Goal: Task Accomplishment & Management: Complete application form

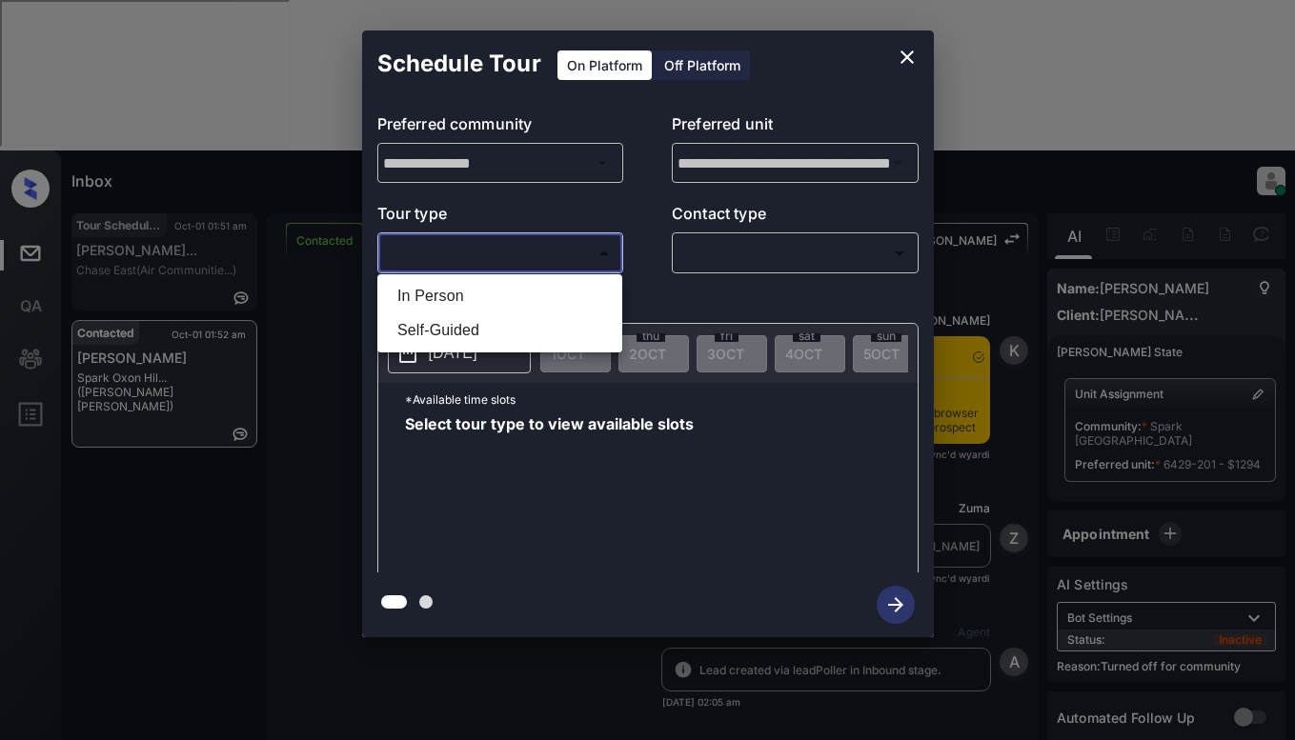
scroll to position [5438, 0]
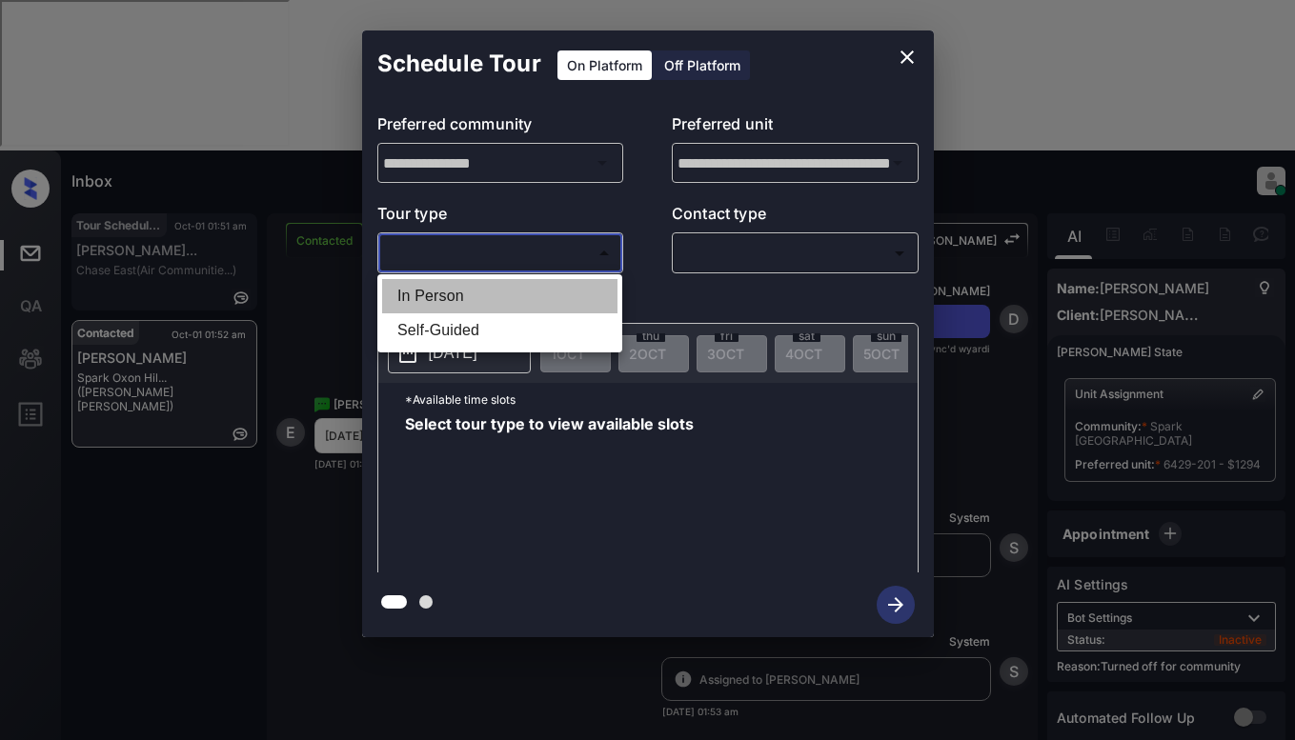
click at [471, 292] on li "In Person" at bounding box center [499, 296] width 235 height 34
type input "********"
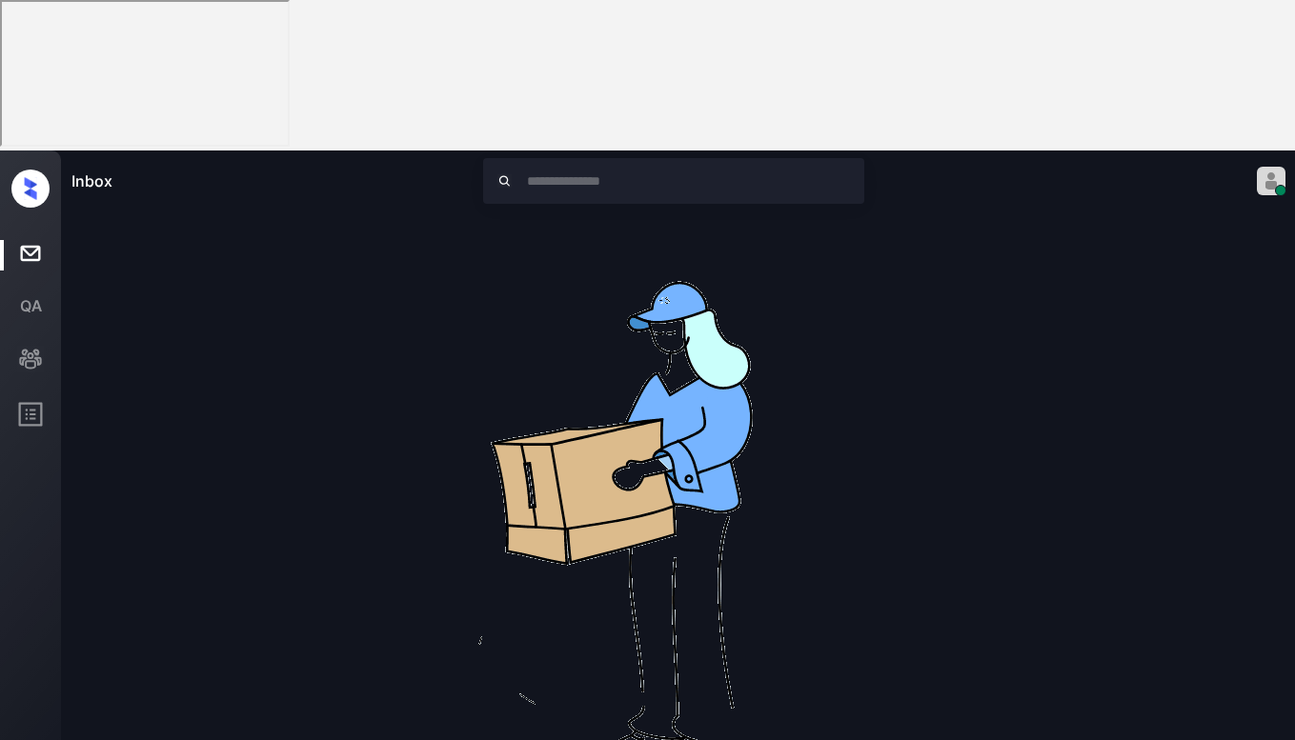
click at [868, 213] on img at bounding box center [678, 518] width 610 height 610
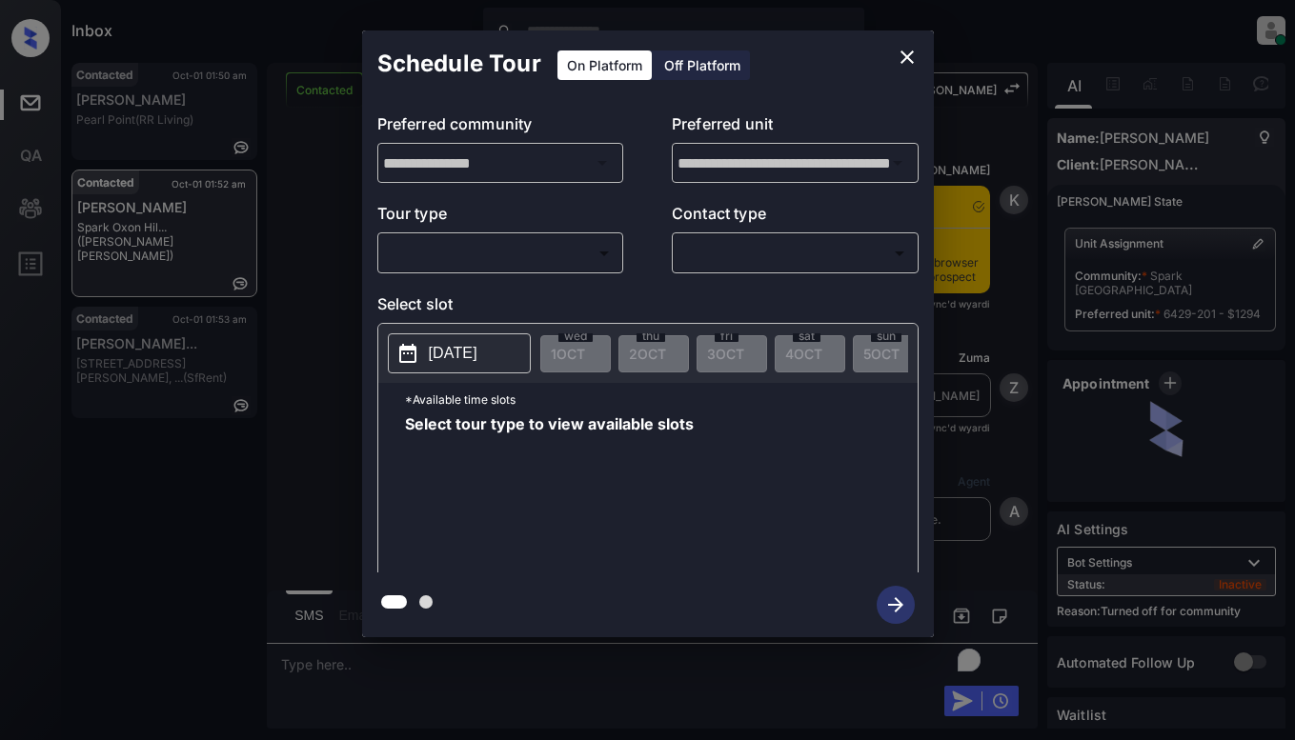
scroll to position [5438, 0]
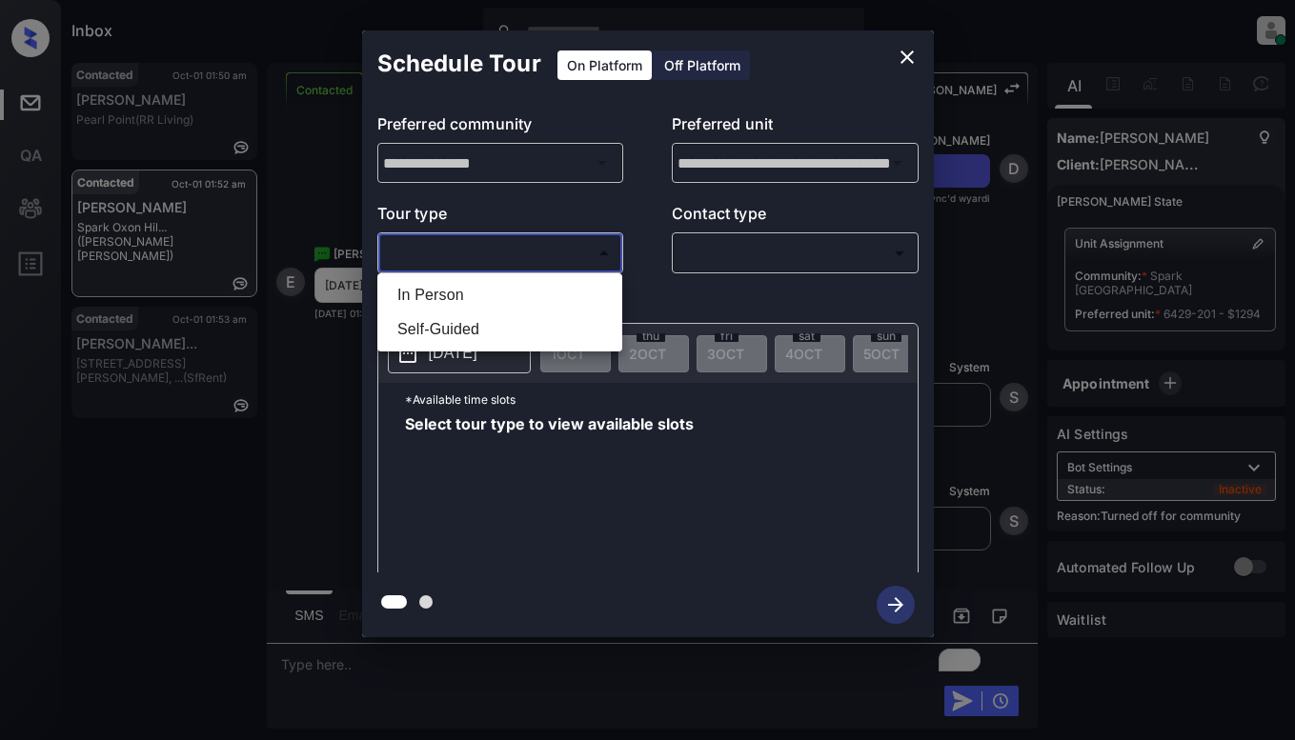
click at [489, 247] on body "Inbox Dominic Ceralde Online Set yourself offline Set yourself on break Profile…" at bounding box center [647, 370] width 1295 height 740
click at [482, 291] on li "In Person" at bounding box center [499, 295] width 235 height 34
type input "********"
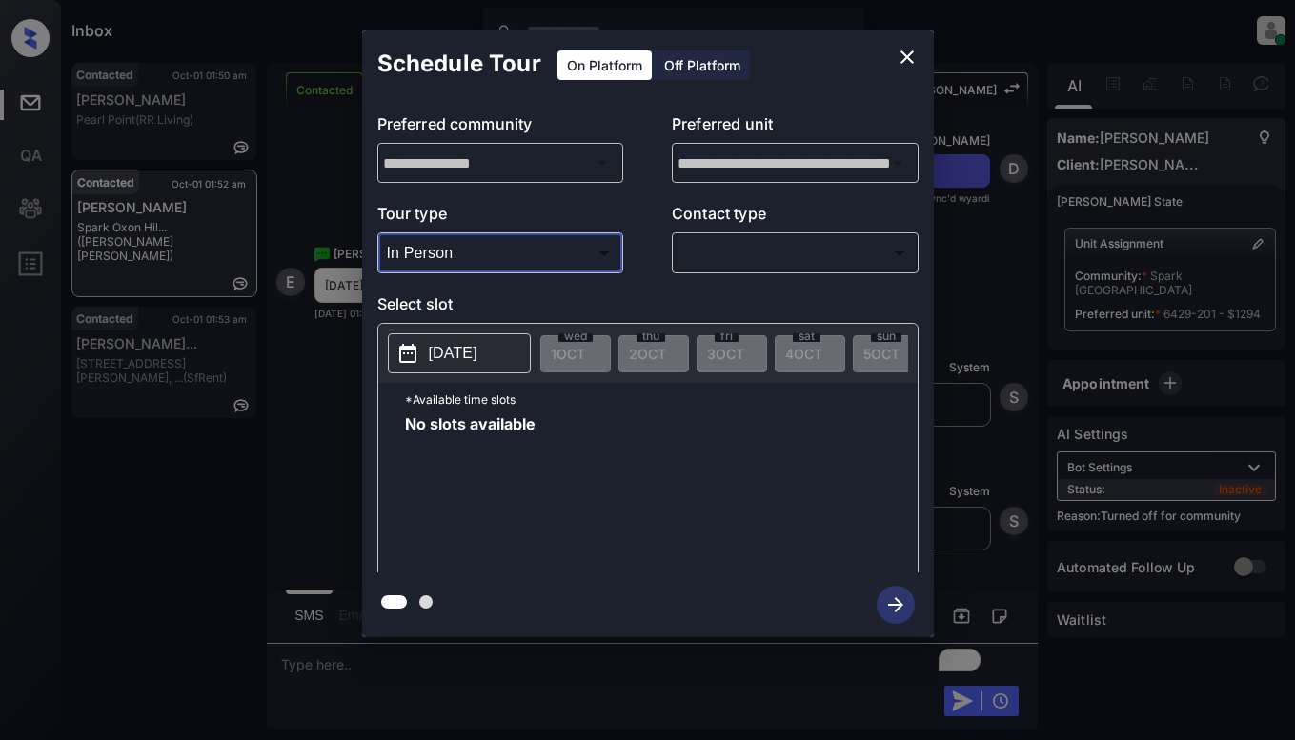
click at [903, 61] on icon "close" at bounding box center [906, 56] width 13 height 13
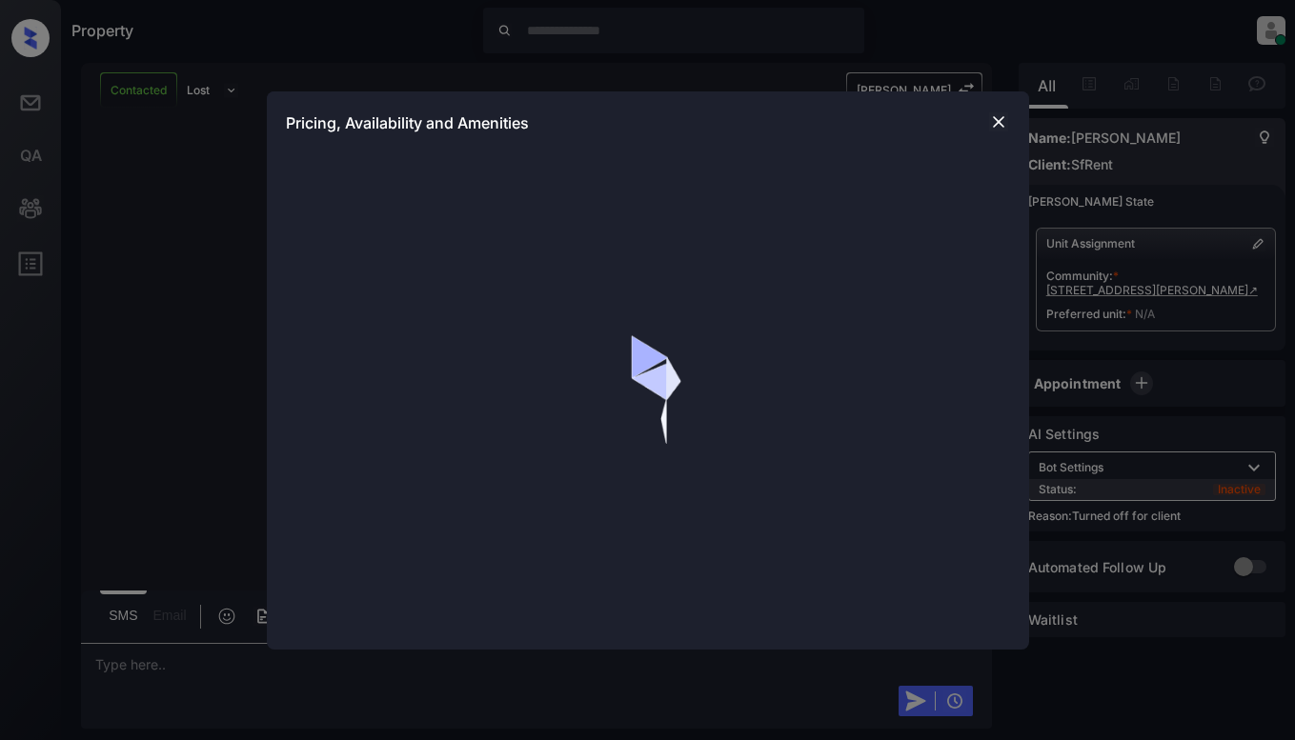
scroll to position [2772, 0]
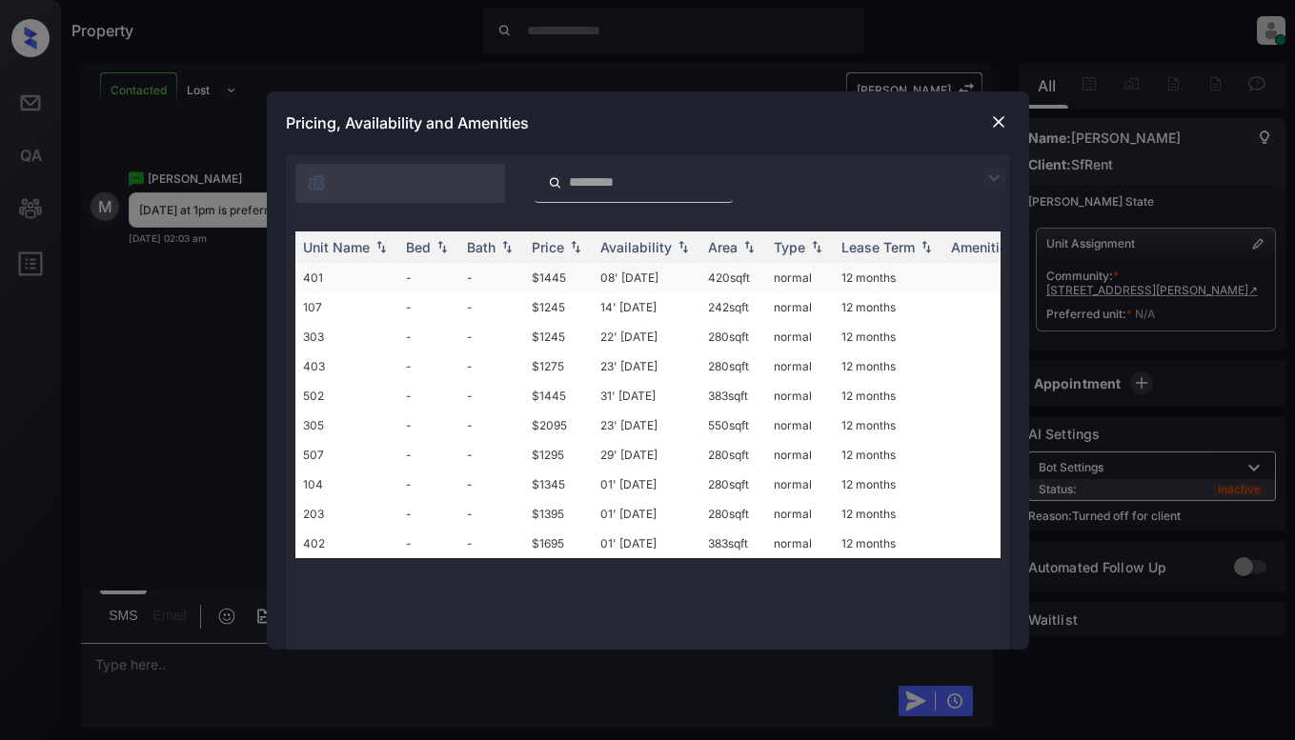
click at [613, 273] on td "08' Oct 20" at bounding box center [647, 278] width 108 height 30
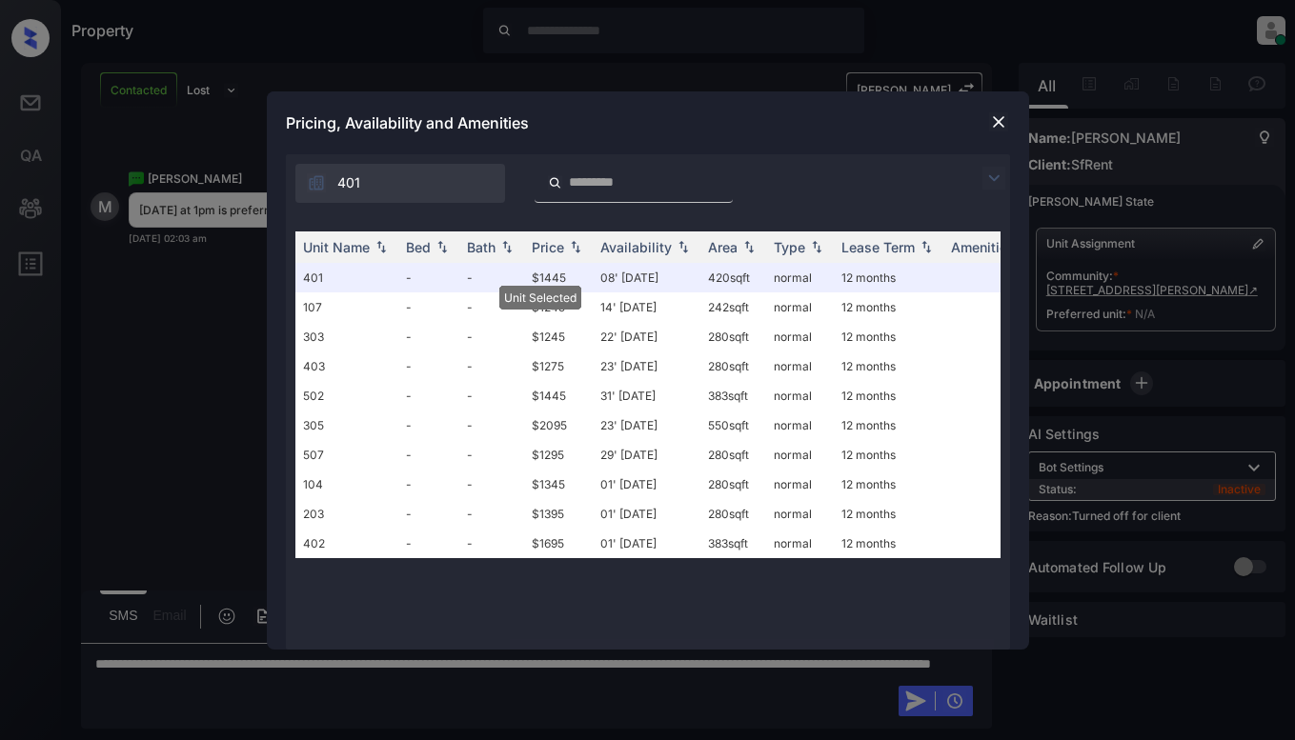
click at [987, 123] on div at bounding box center [998, 122] width 23 height 23
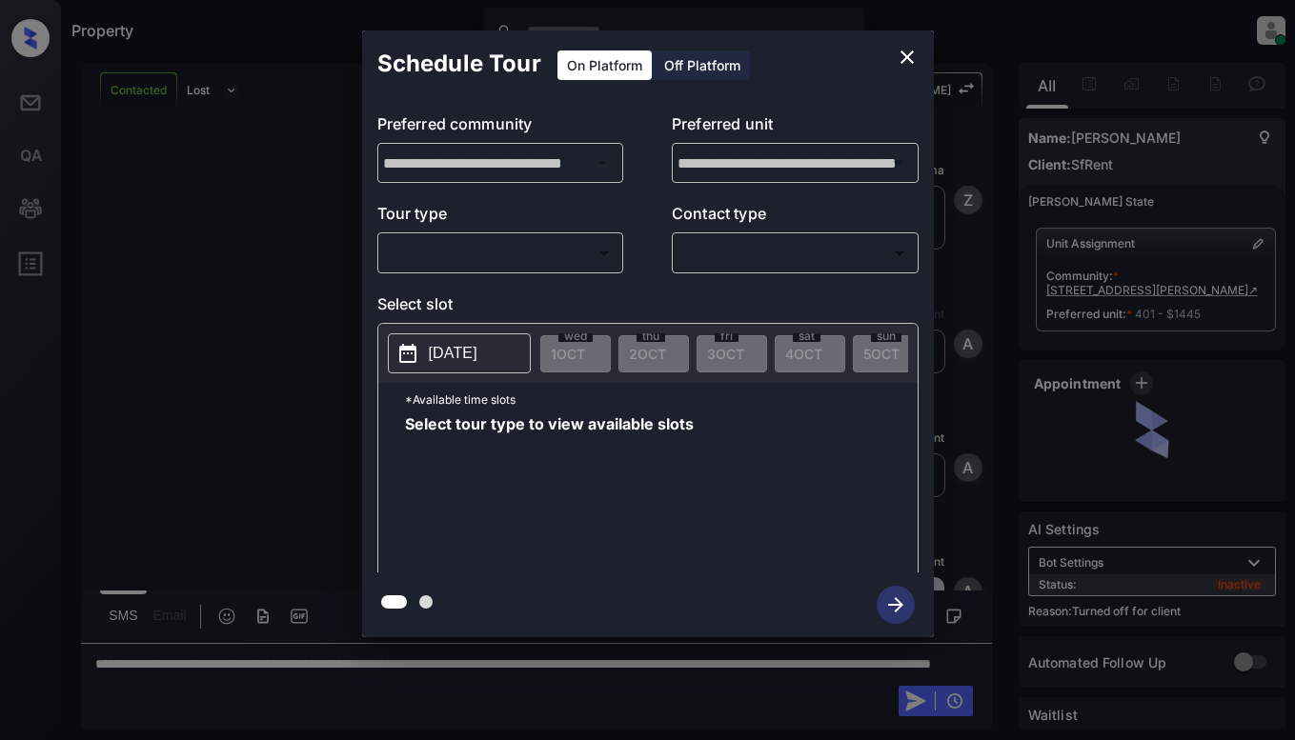
scroll to position [2772, 0]
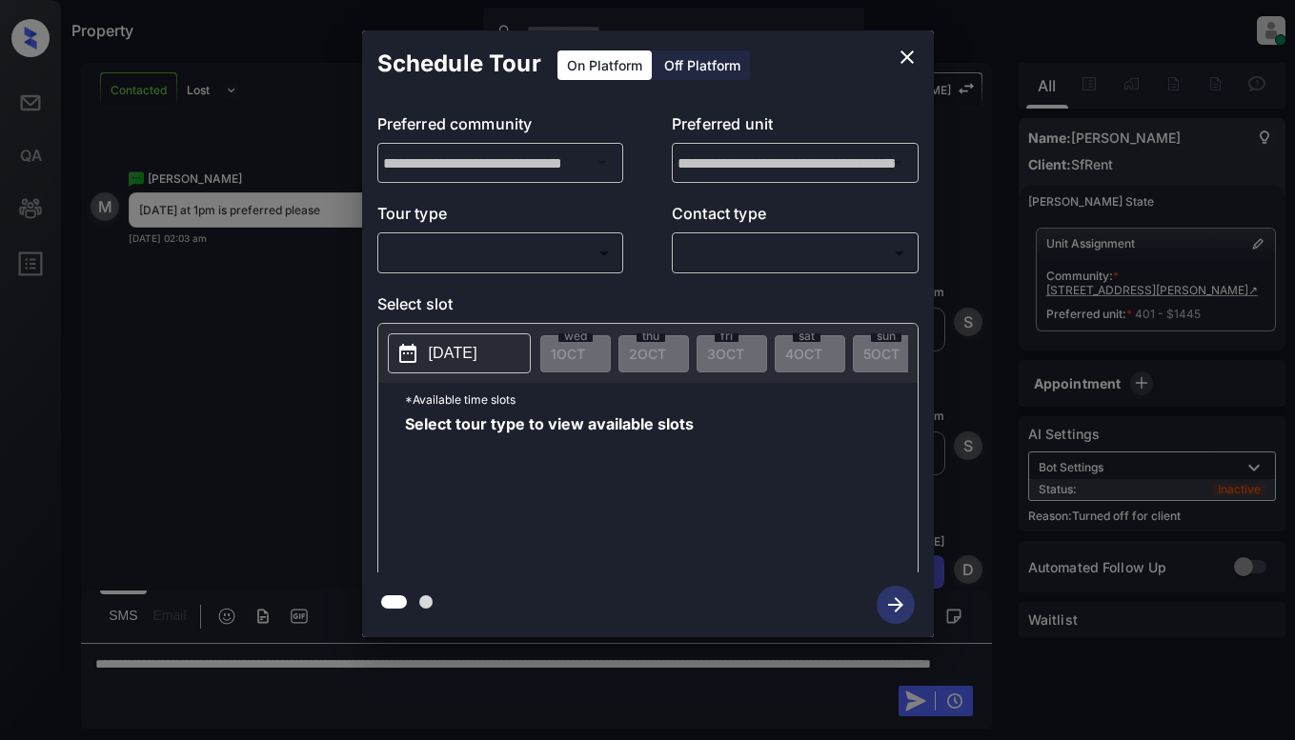
click at [706, 65] on div "Off Platform" at bounding box center [701, 65] width 95 height 30
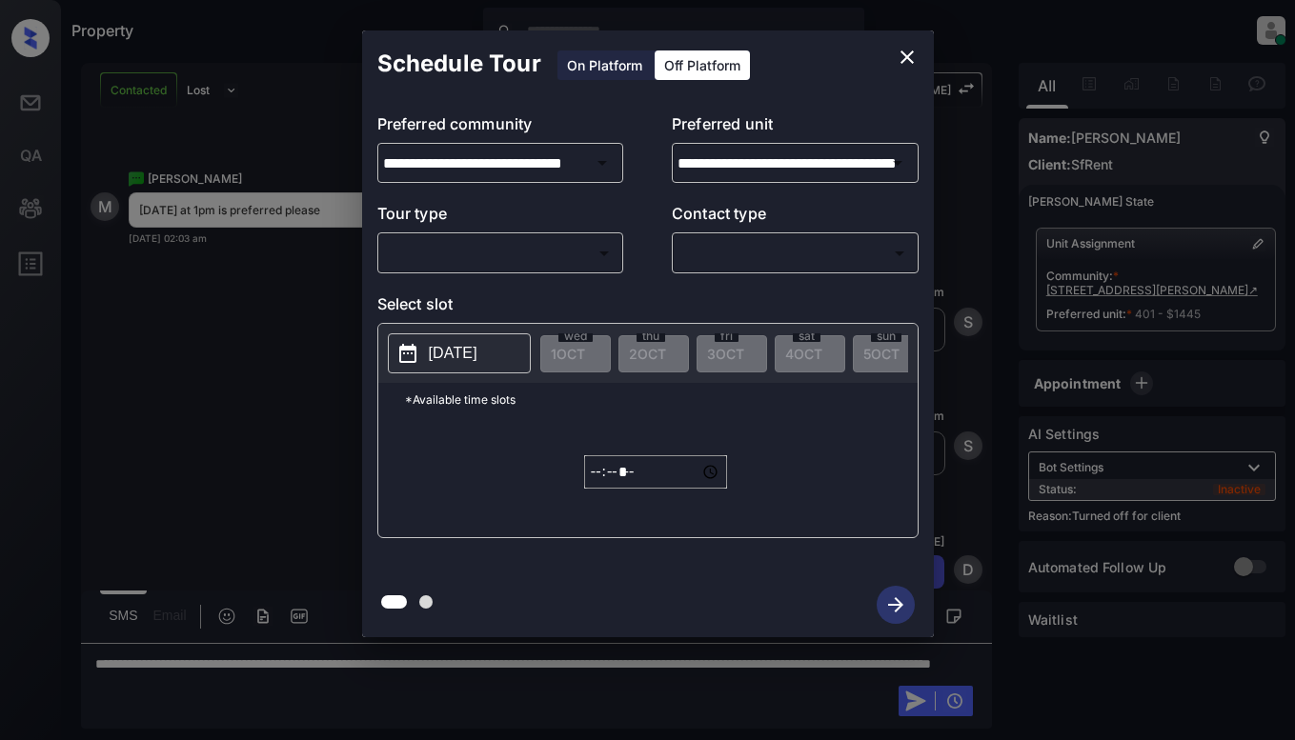
click at [579, 249] on body "Property Dominic Ceralde Online Set yourself offline Set yourself on break Prof…" at bounding box center [647, 370] width 1295 height 740
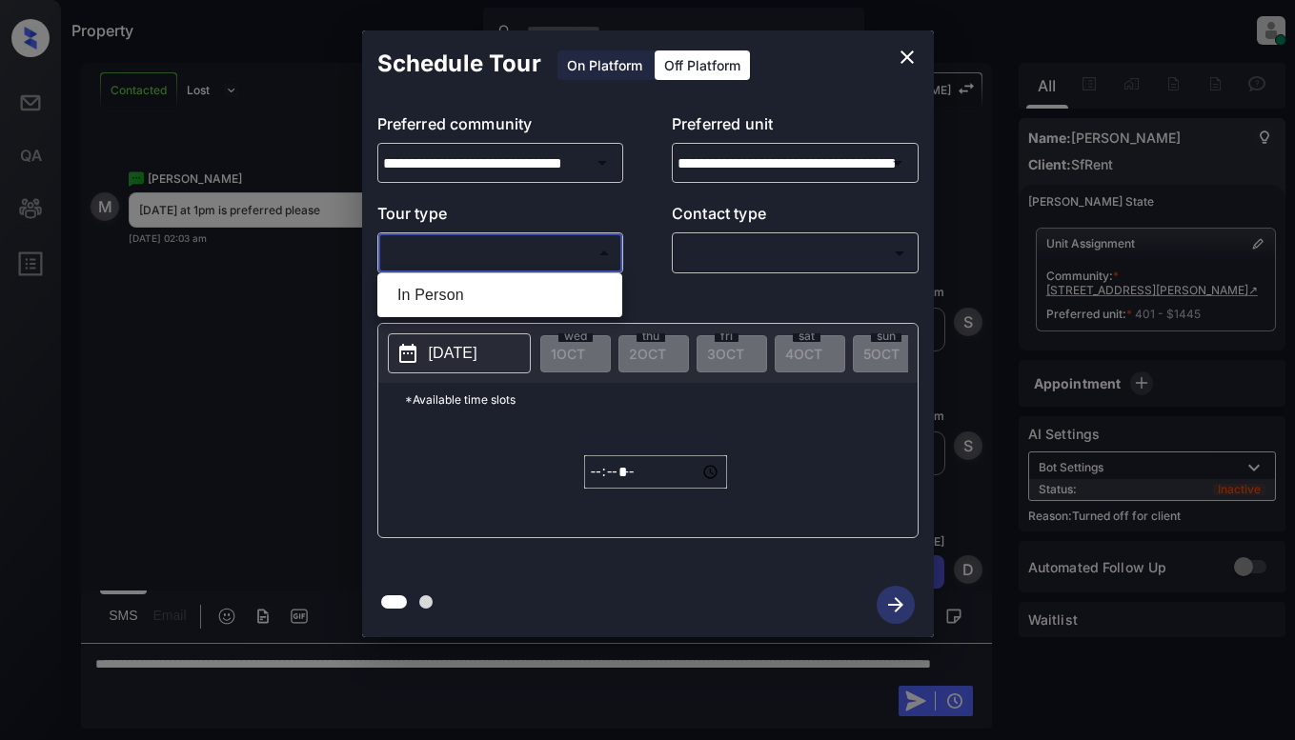
click at [568, 288] on li "In Person" at bounding box center [499, 295] width 235 height 34
type input "********"
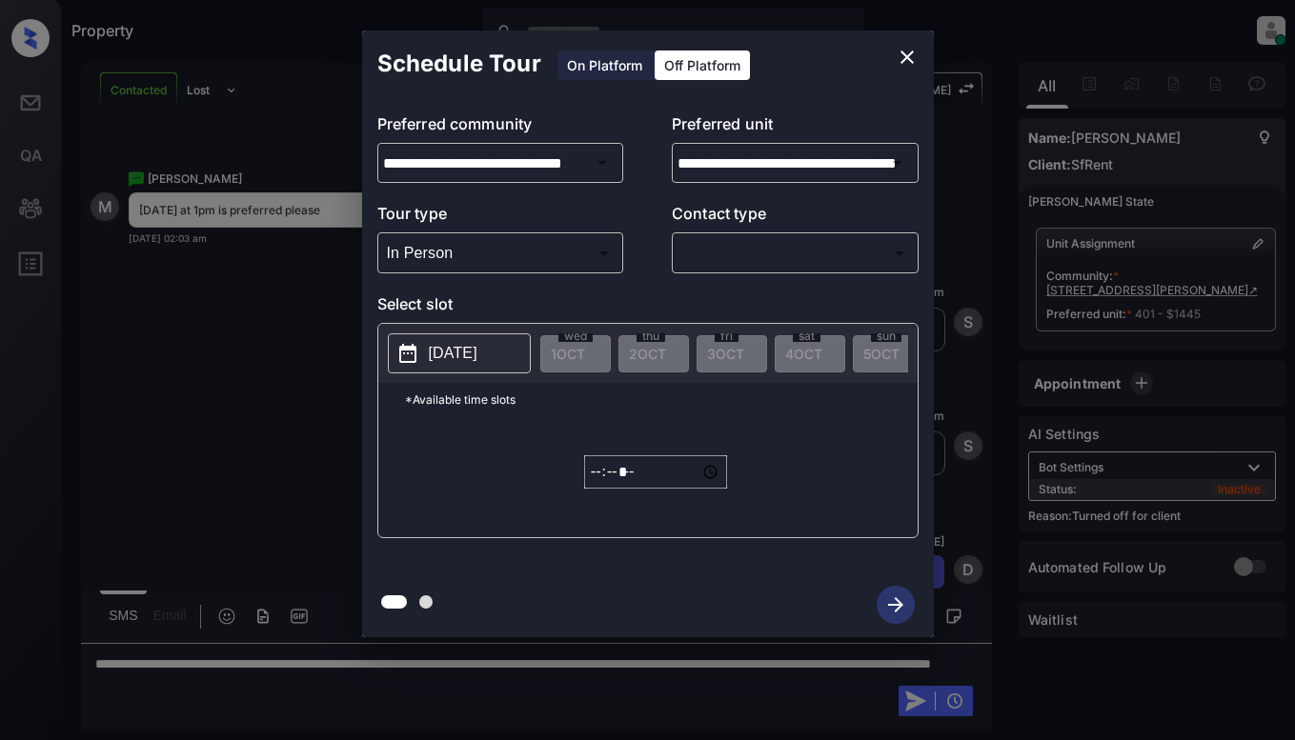
click at [748, 248] on body "Property Dominic Ceralde Online Set yourself offline Set yourself on break Prof…" at bounding box center [647, 370] width 1295 height 740
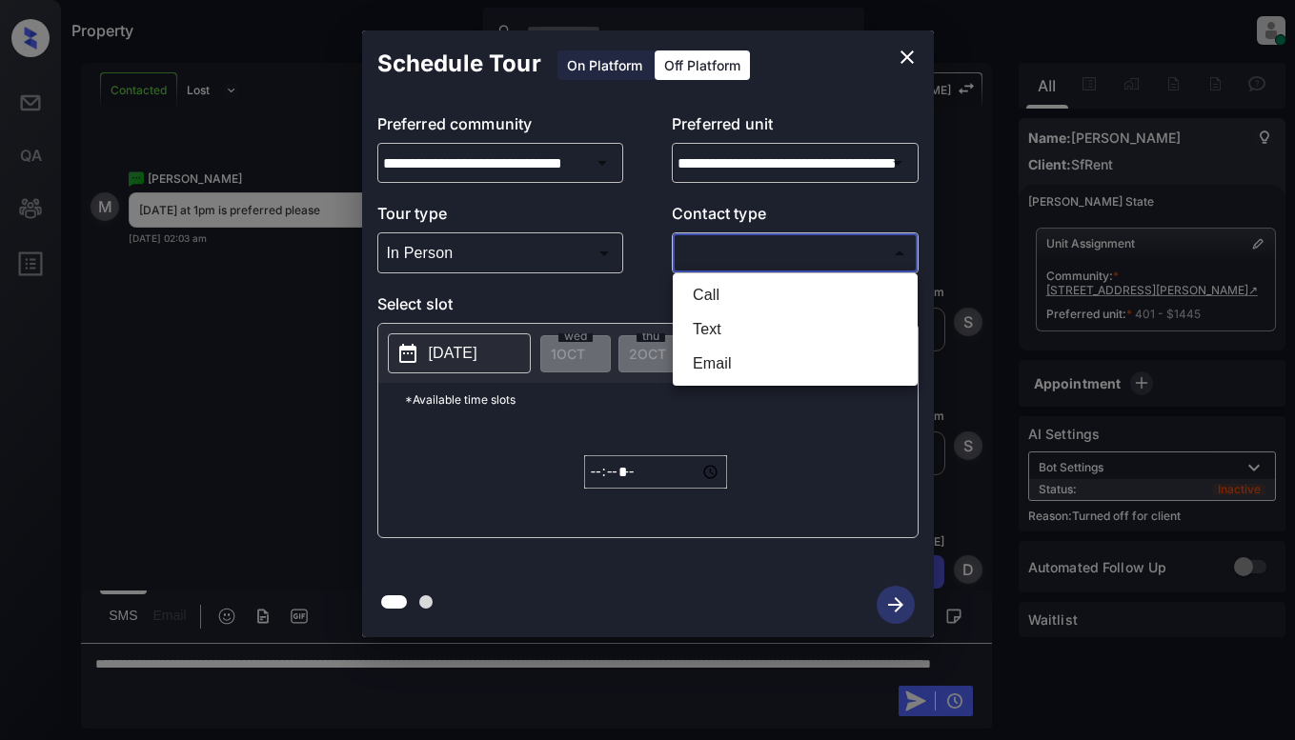
click at [749, 331] on li "Text" at bounding box center [794, 329] width 235 height 34
type input "****"
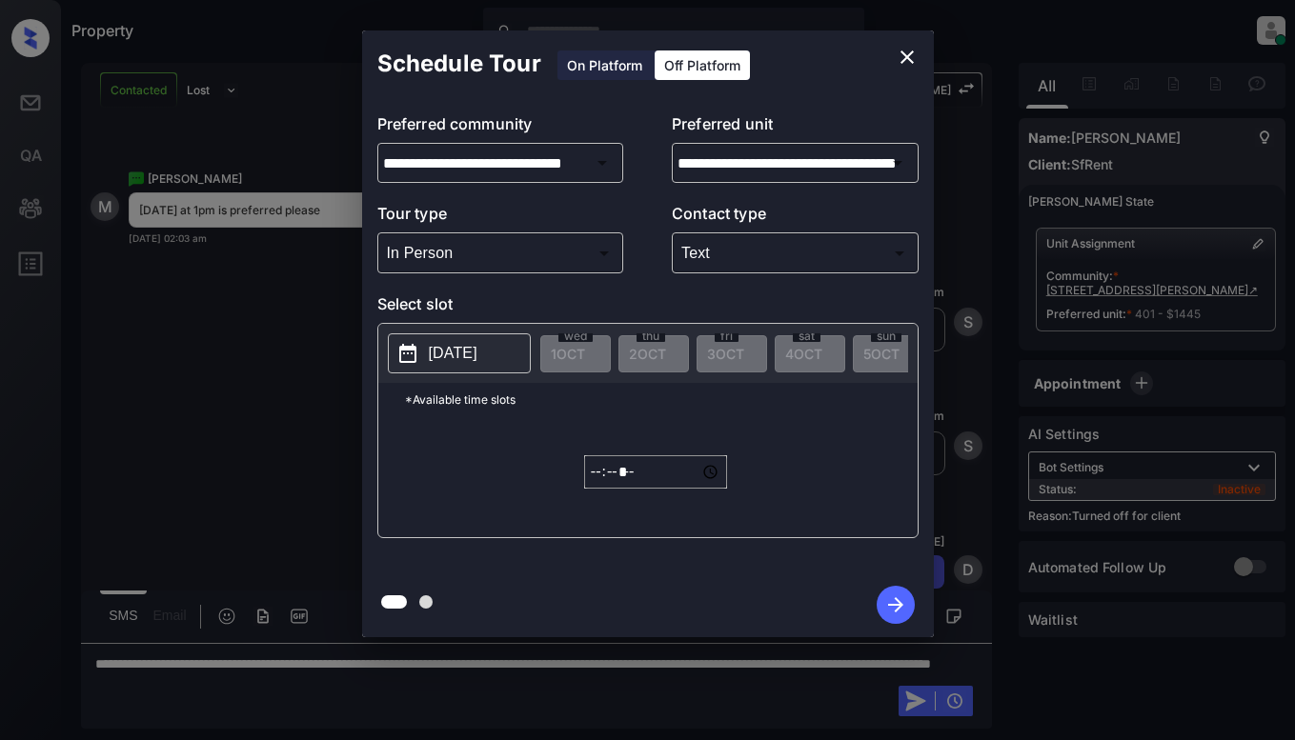
click at [458, 349] on p "[DATE]" at bounding box center [453, 353] width 49 height 23
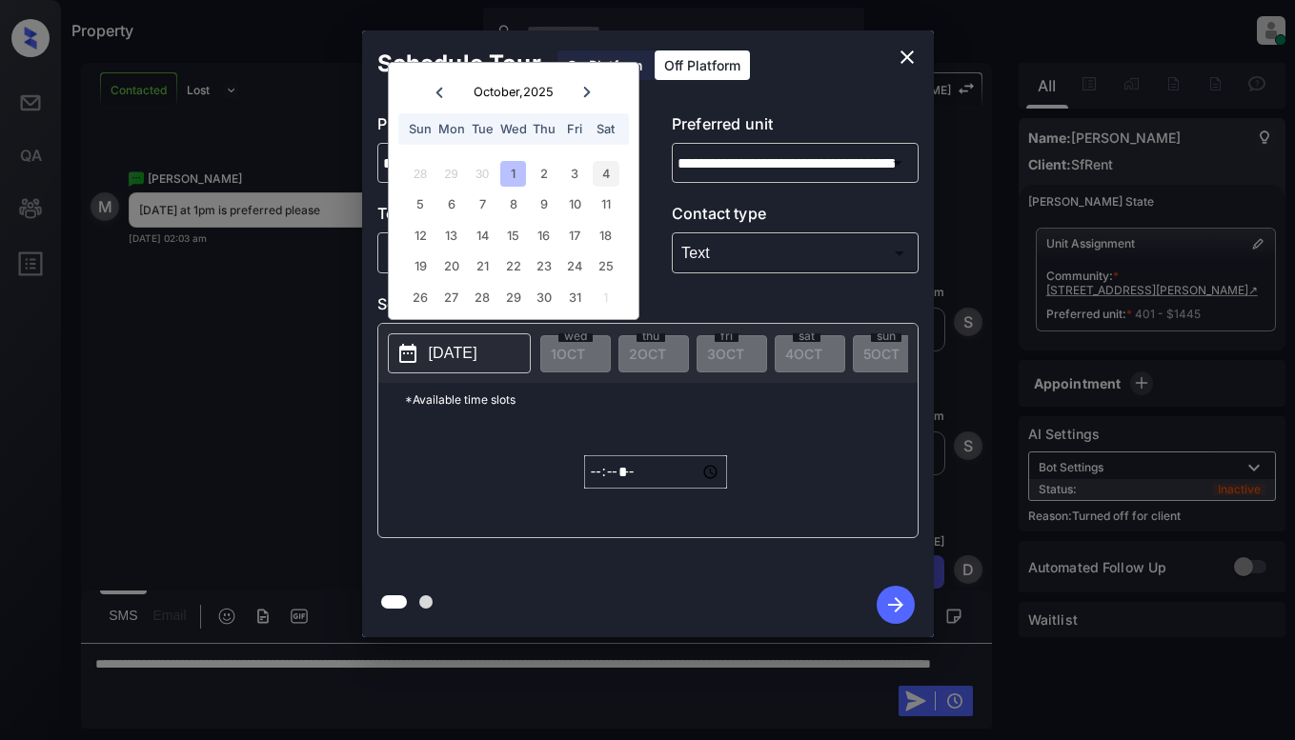
click at [602, 175] on div "4" at bounding box center [606, 174] width 26 height 26
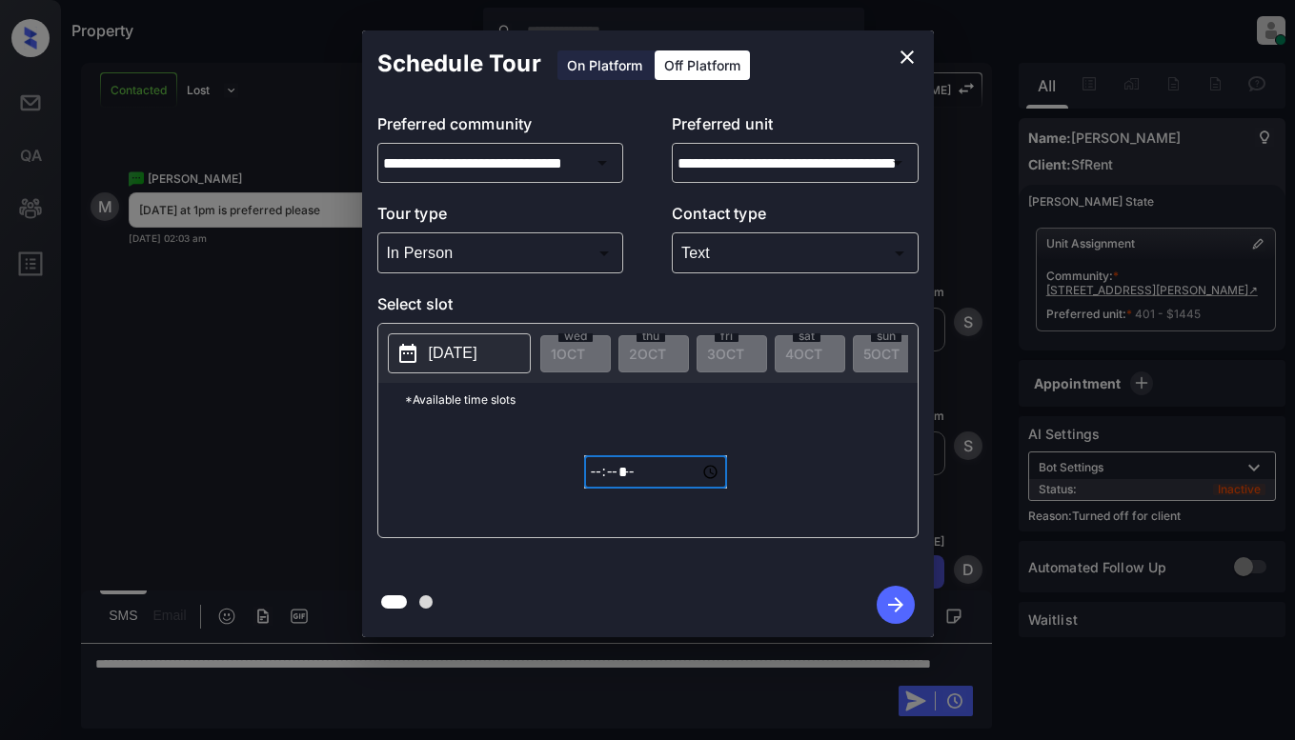
click at [595, 481] on input "*****" at bounding box center [655, 471] width 143 height 33
type input "*****"
click at [888, 613] on icon "button" at bounding box center [895, 605] width 38 height 38
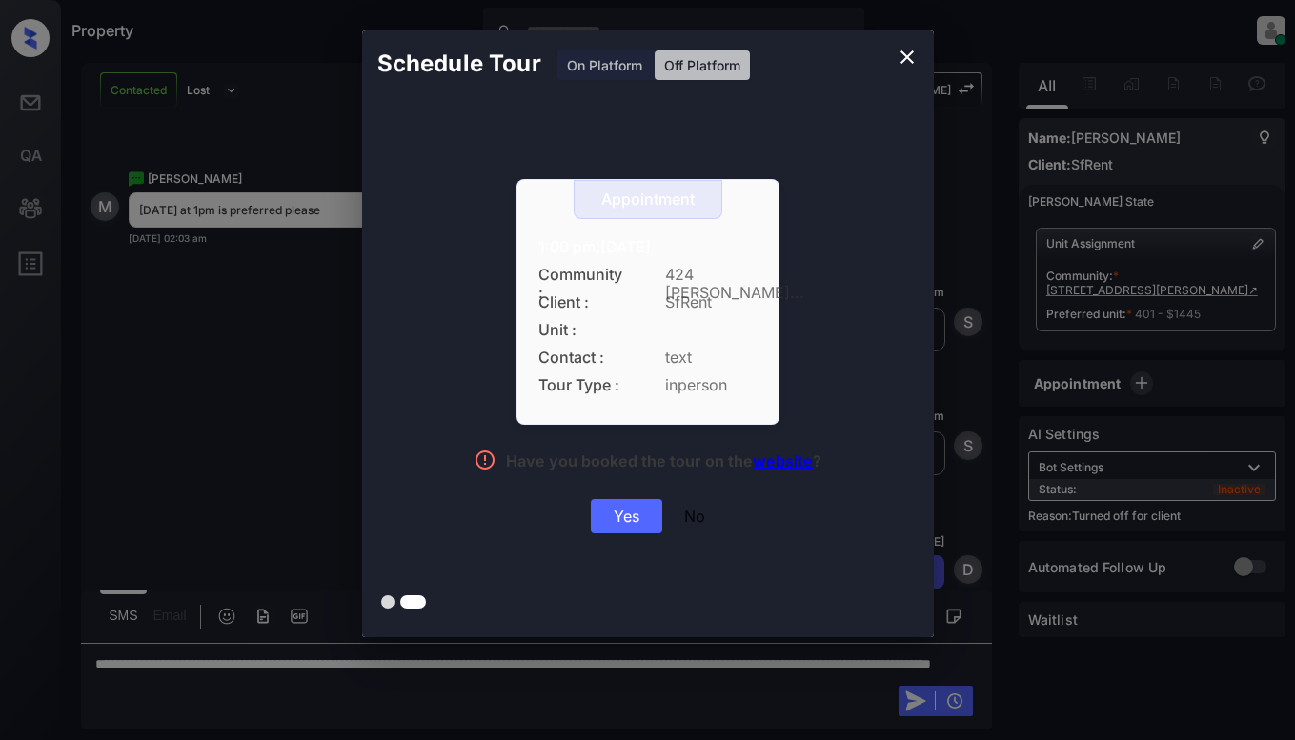
click at [635, 513] on div "Yes" at bounding box center [626, 516] width 71 height 34
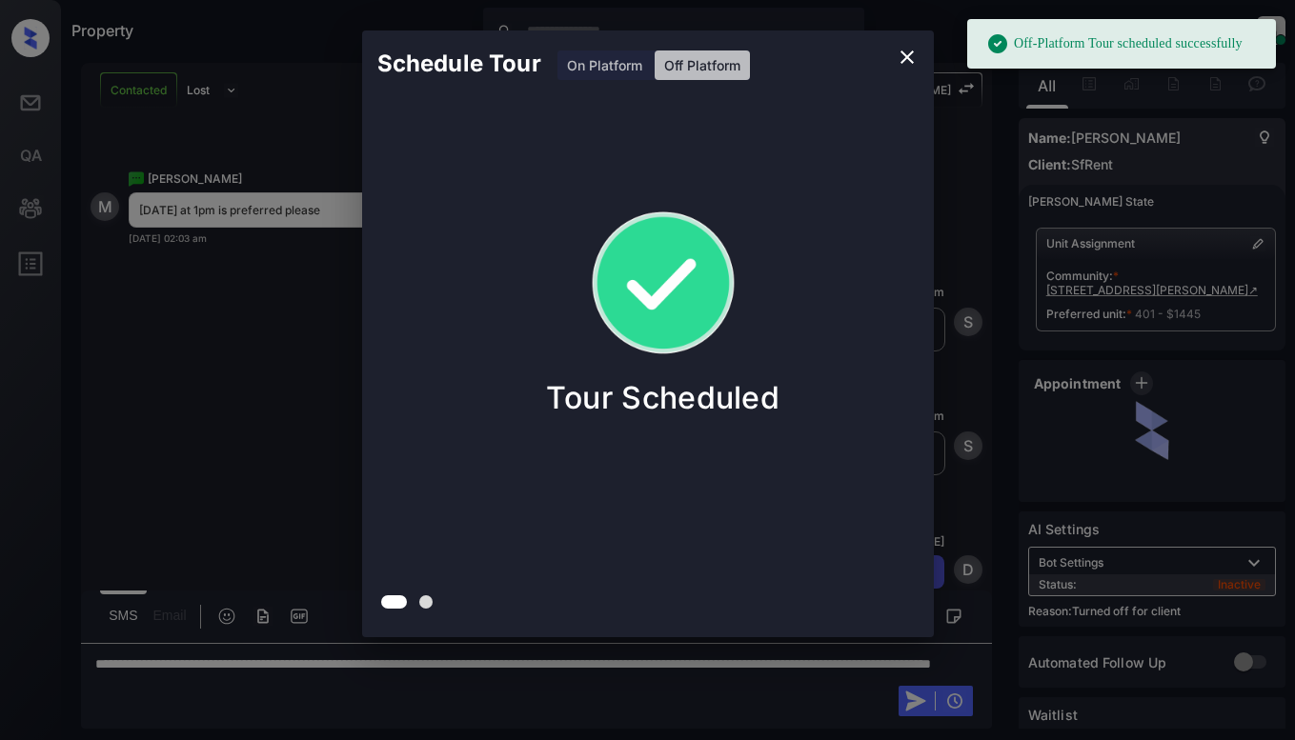
click at [226, 338] on div "Schedule Tour On Platform Off Platform Tour Scheduled" at bounding box center [647, 334] width 1295 height 668
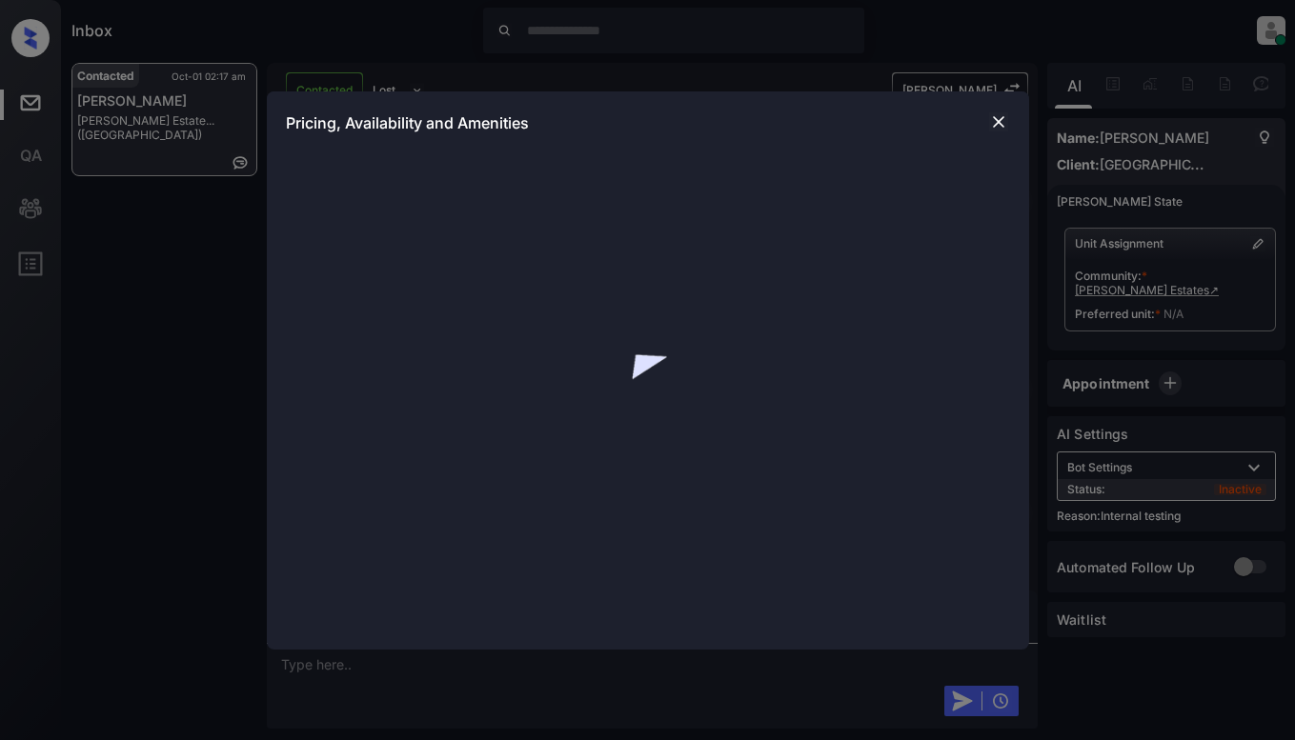
scroll to position [1712, 0]
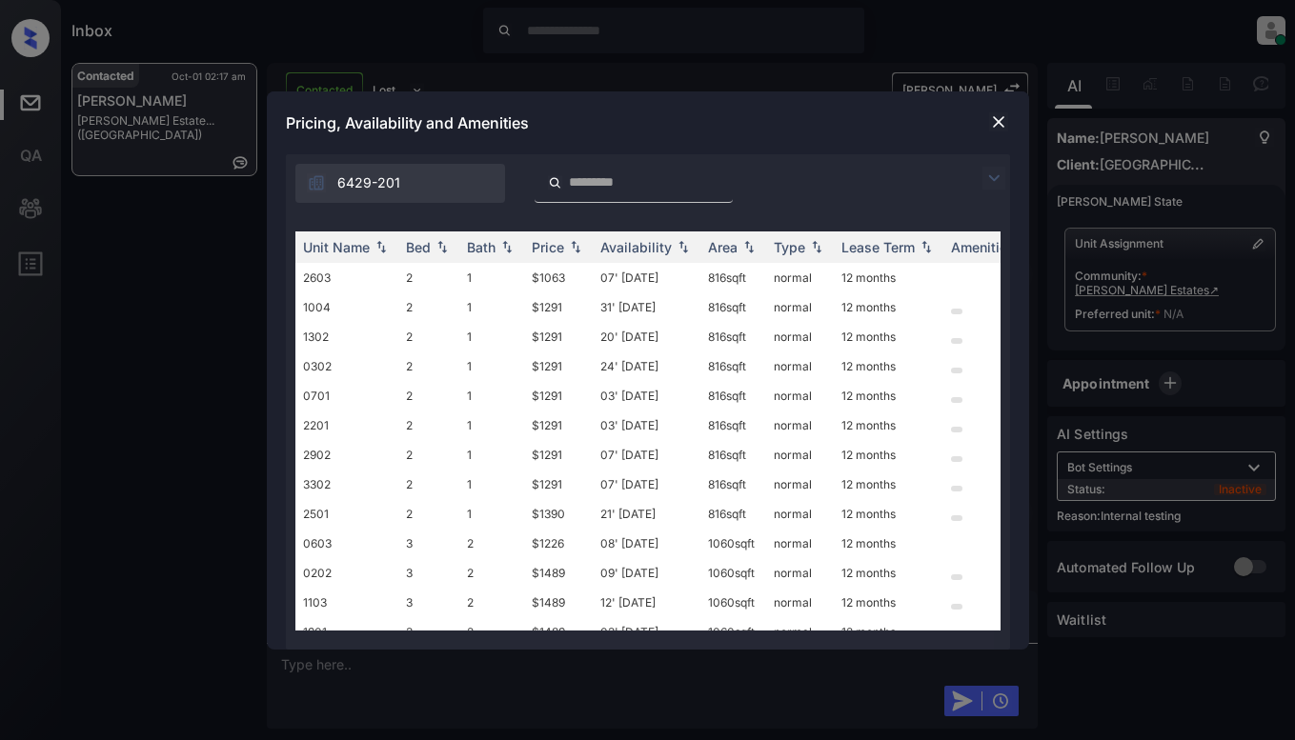
click at [982, 191] on div "6429-201" at bounding box center [648, 178] width 724 height 49
click at [996, 175] on img at bounding box center [993, 178] width 23 height 23
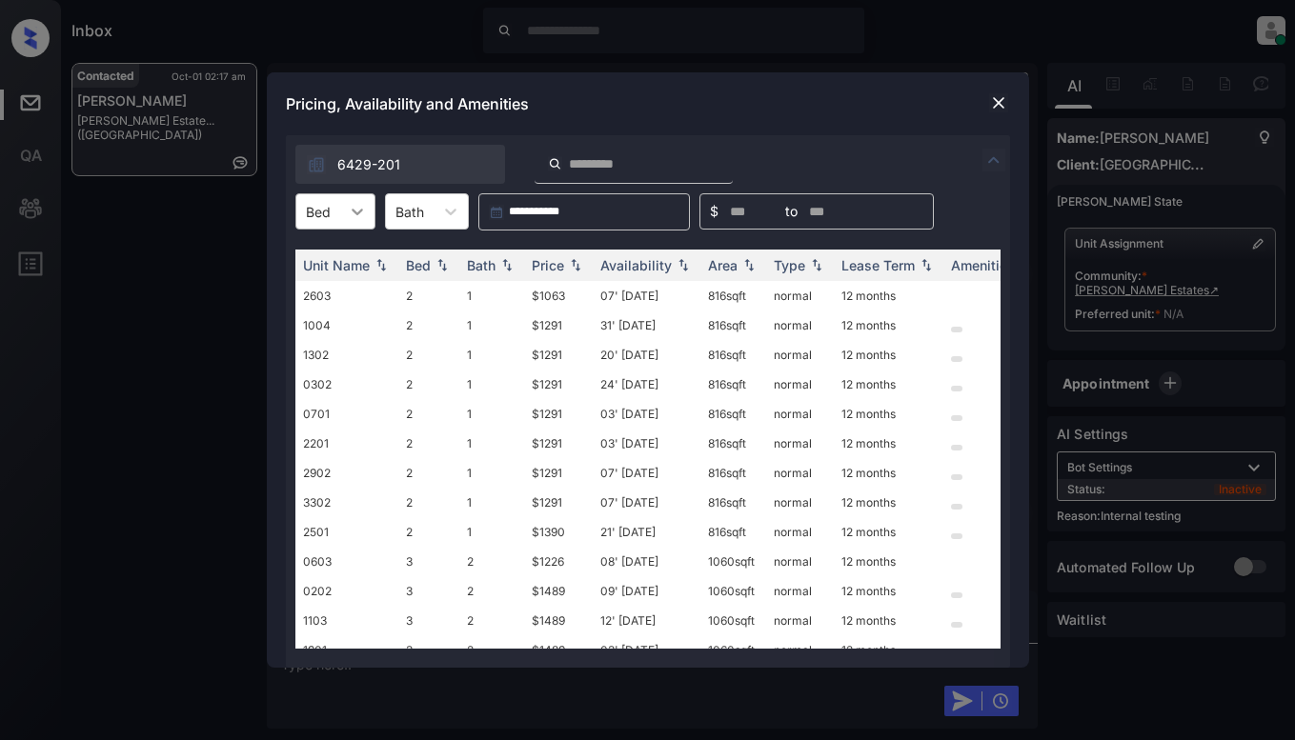
click at [340, 227] on div at bounding box center [357, 211] width 34 height 34
click at [338, 325] on div "4" at bounding box center [335, 327] width 80 height 34
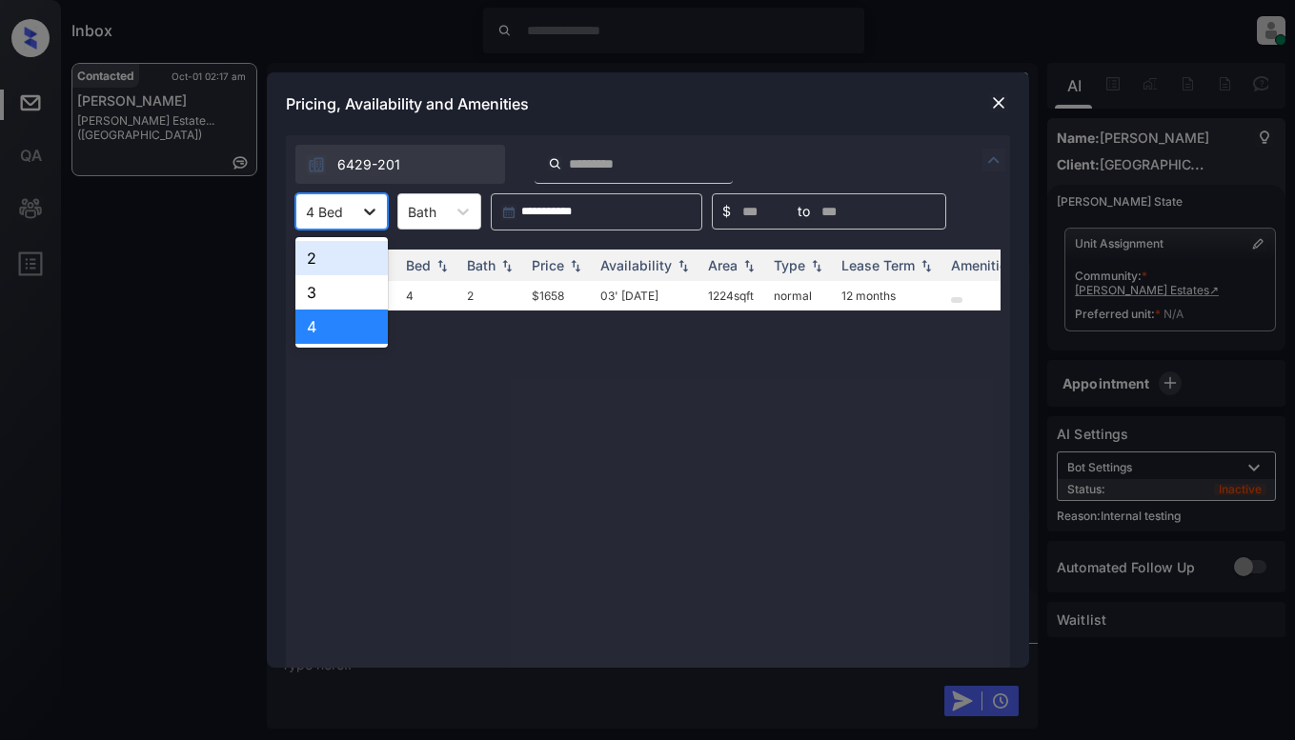
click at [353, 204] on div at bounding box center [369, 211] width 34 height 34
click at [345, 295] on div "3" at bounding box center [341, 292] width 92 height 34
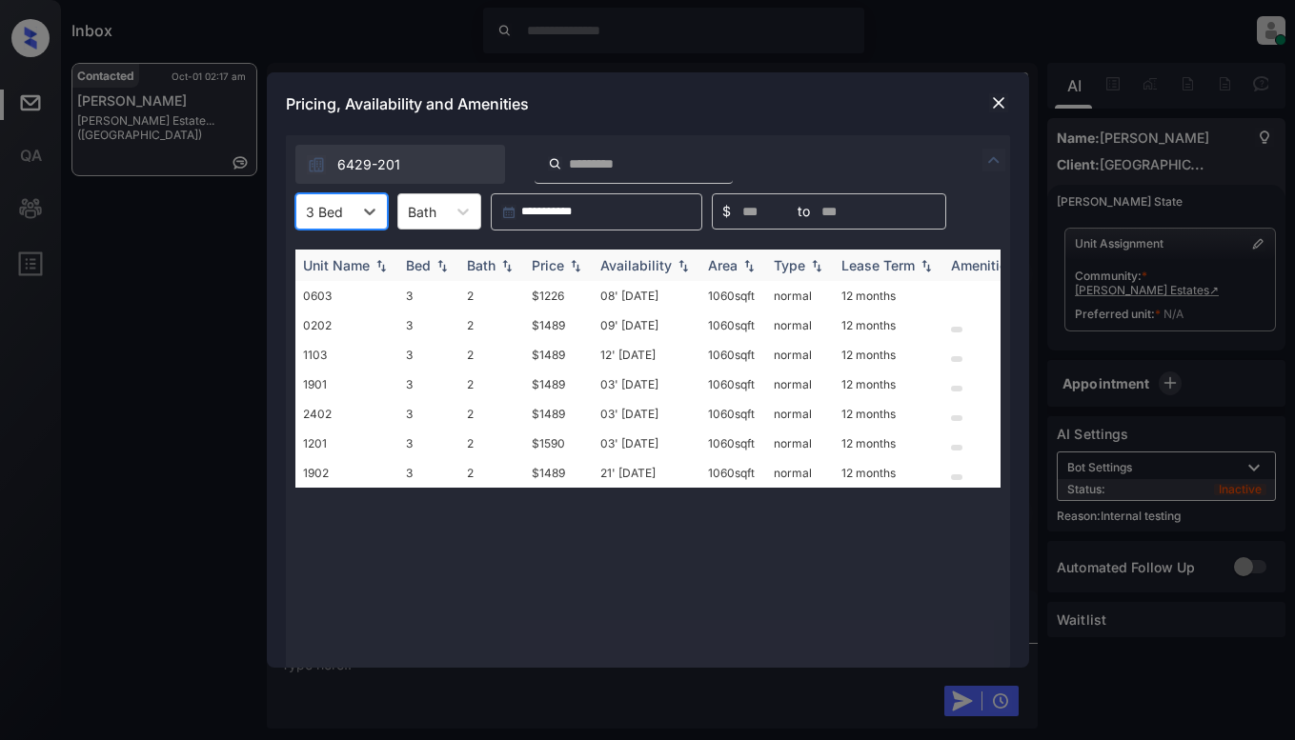
click at [543, 263] on div "Price" at bounding box center [548, 265] width 32 height 16
click at [657, 111] on div "Pricing, Availability and Amenities" at bounding box center [648, 103] width 762 height 63
click at [994, 100] on img at bounding box center [998, 102] width 19 height 19
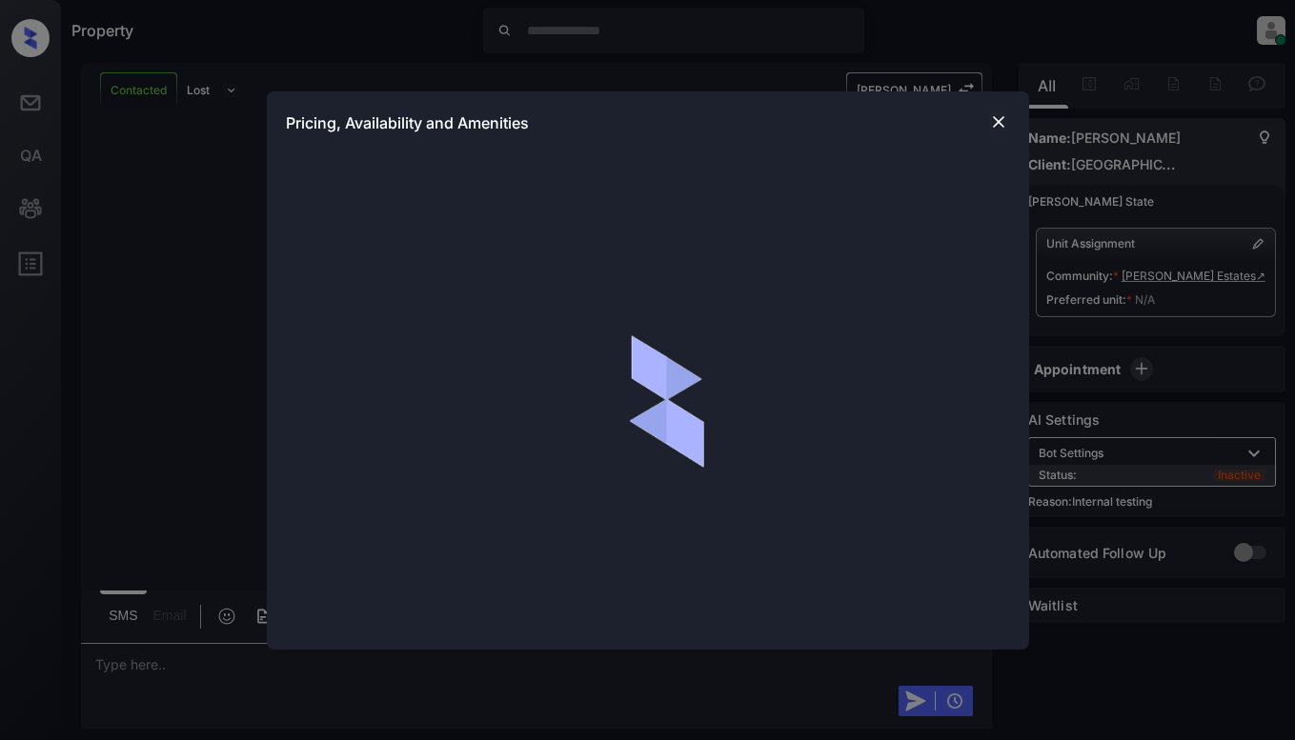
scroll to position [3189, 0]
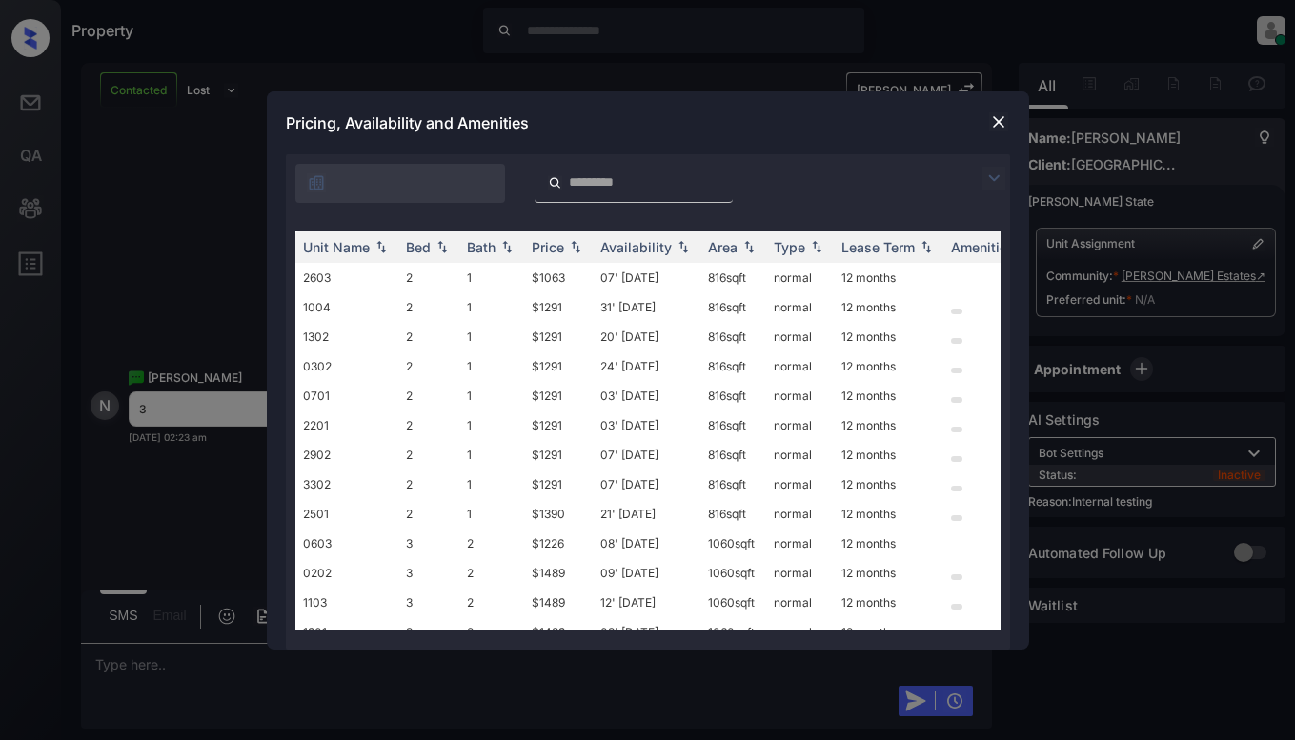
click at [1001, 174] on img at bounding box center [993, 178] width 23 height 23
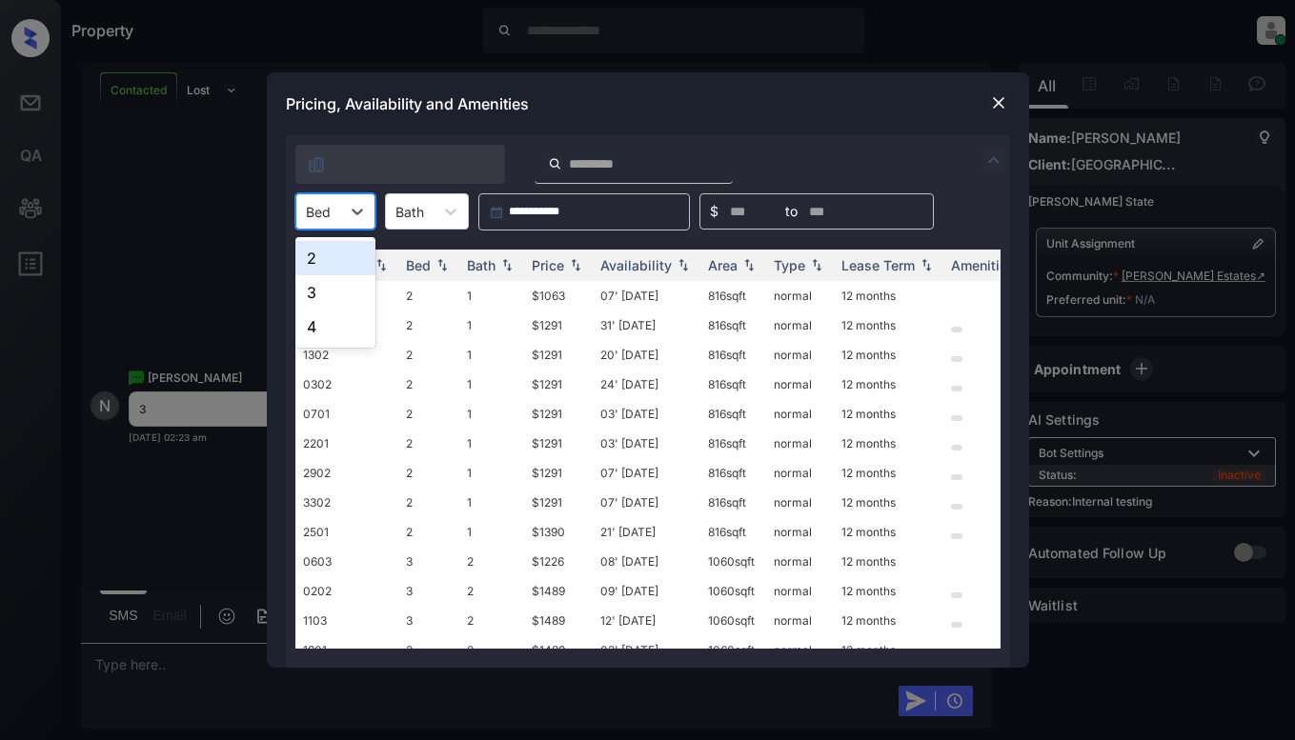
click at [321, 211] on div at bounding box center [318, 212] width 25 height 20
click at [325, 290] on div "3" at bounding box center [335, 292] width 80 height 34
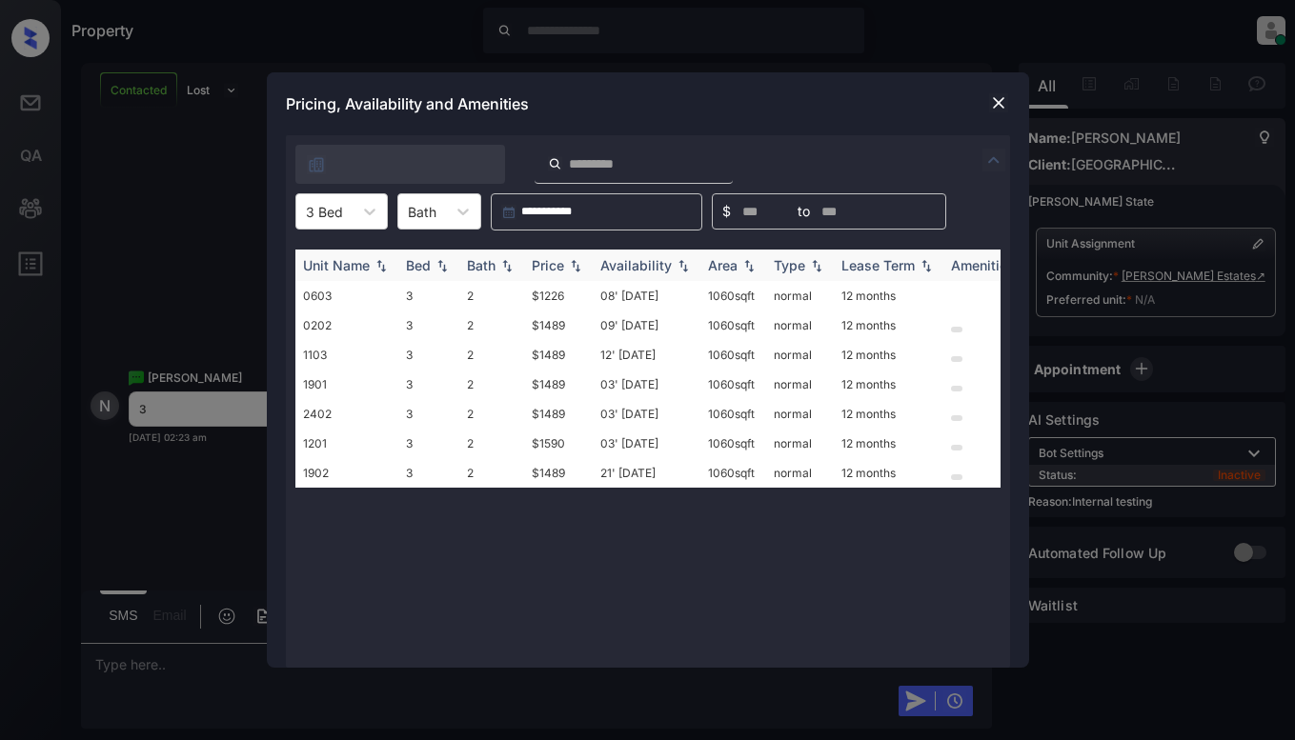
click at [563, 261] on div "Price" at bounding box center [548, 265] width 32 height 16
click at [562, 291] on td "$1226" at bounding box center [558, 296] width 69 height 30
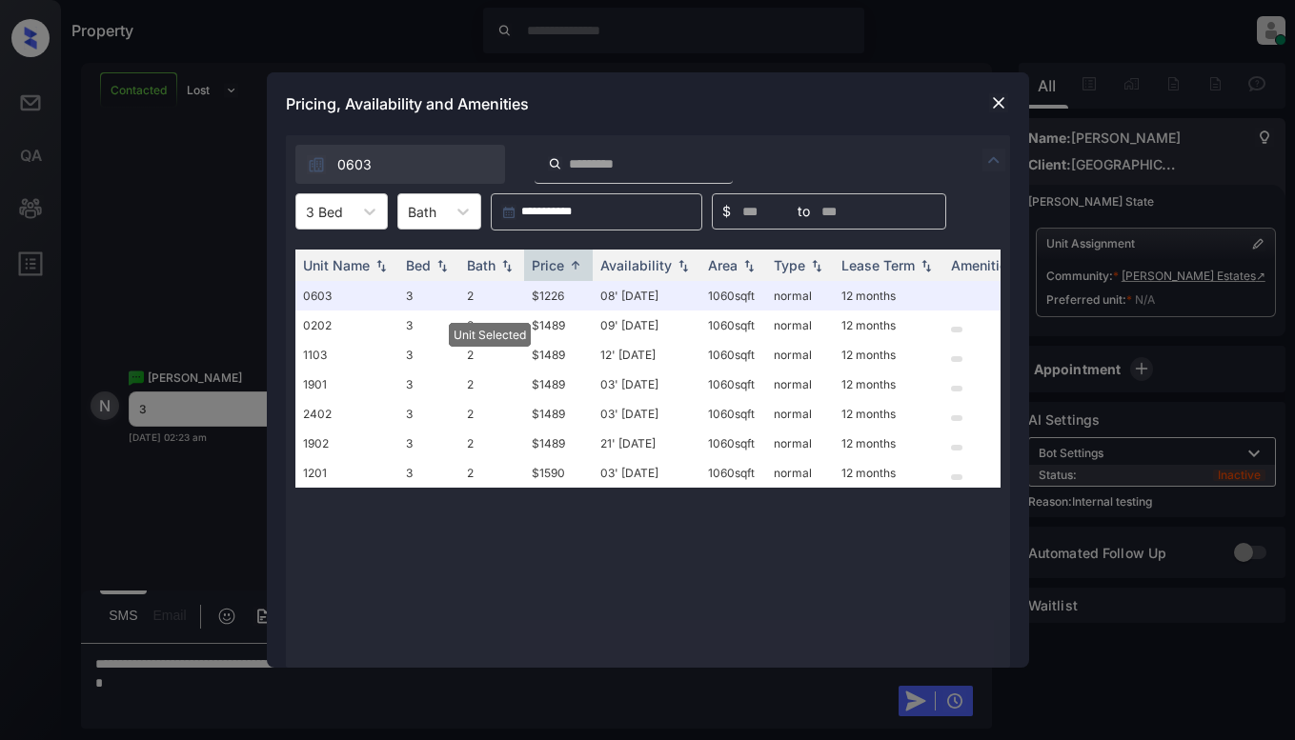
click at [977, 106] on div "Pricing, Availability and Amenities" at bounding box center [648, 103] width 762 height 63
click at [997, 110] on img at bounding box center [998, 102] width 19 height 19
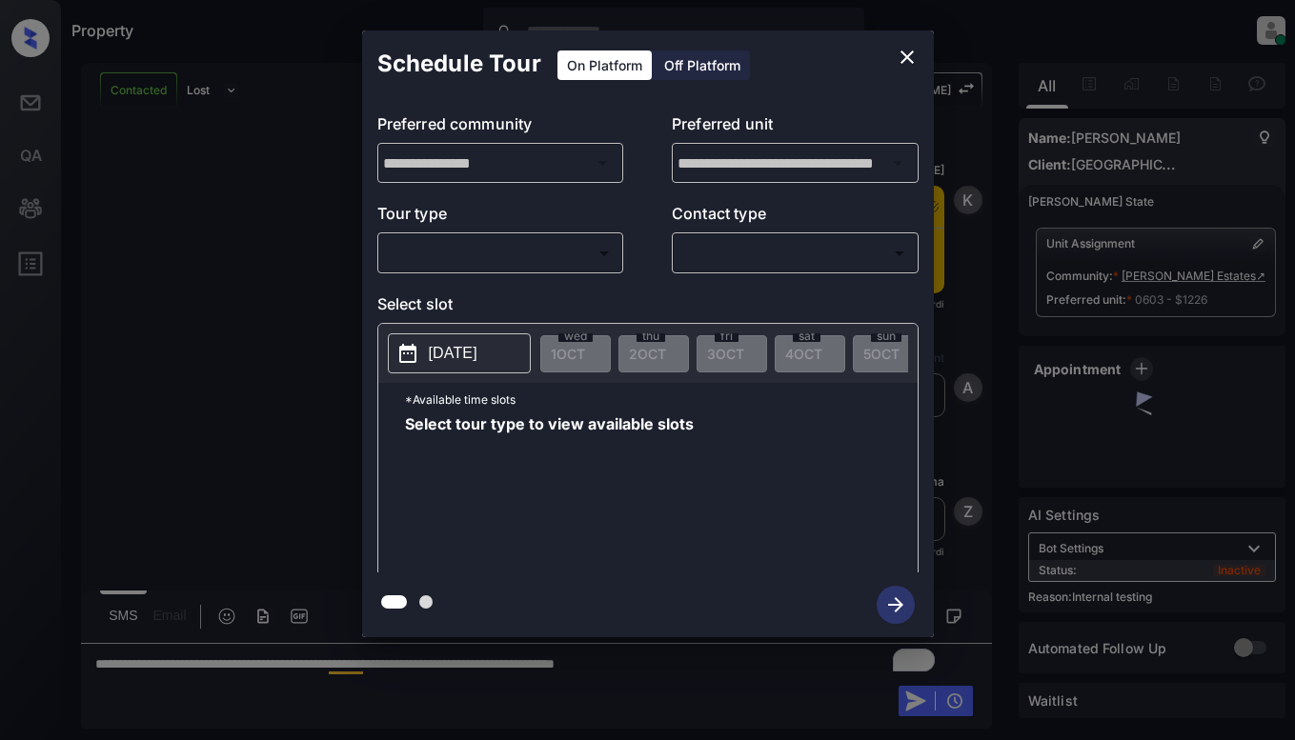
click at [502, 258] on body "Property [PERSON_NAME] Online Set yourself offline Set yourself on break Profil…" at bounding box center [647, 370] width 1295 height 740
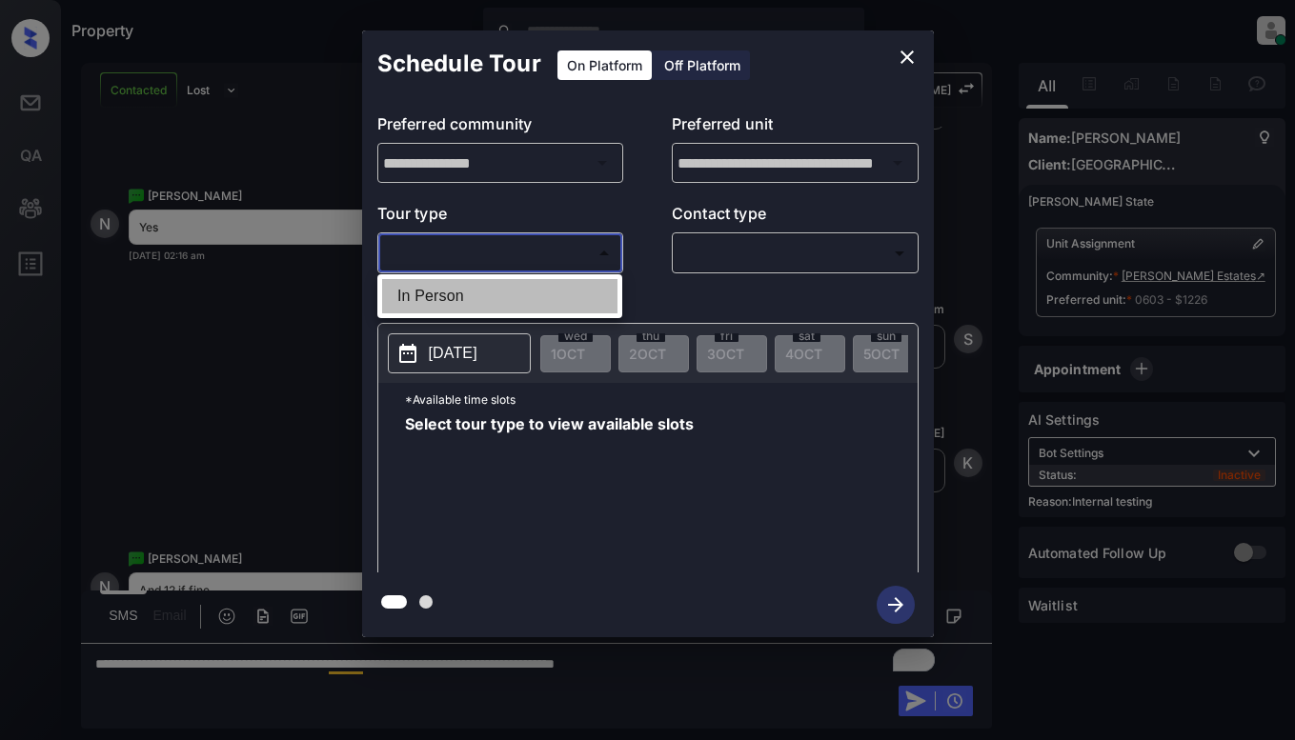
click at [492, 303] on li "In Person" at bounding box center [499, 296] width 235 height 34
type input "********"
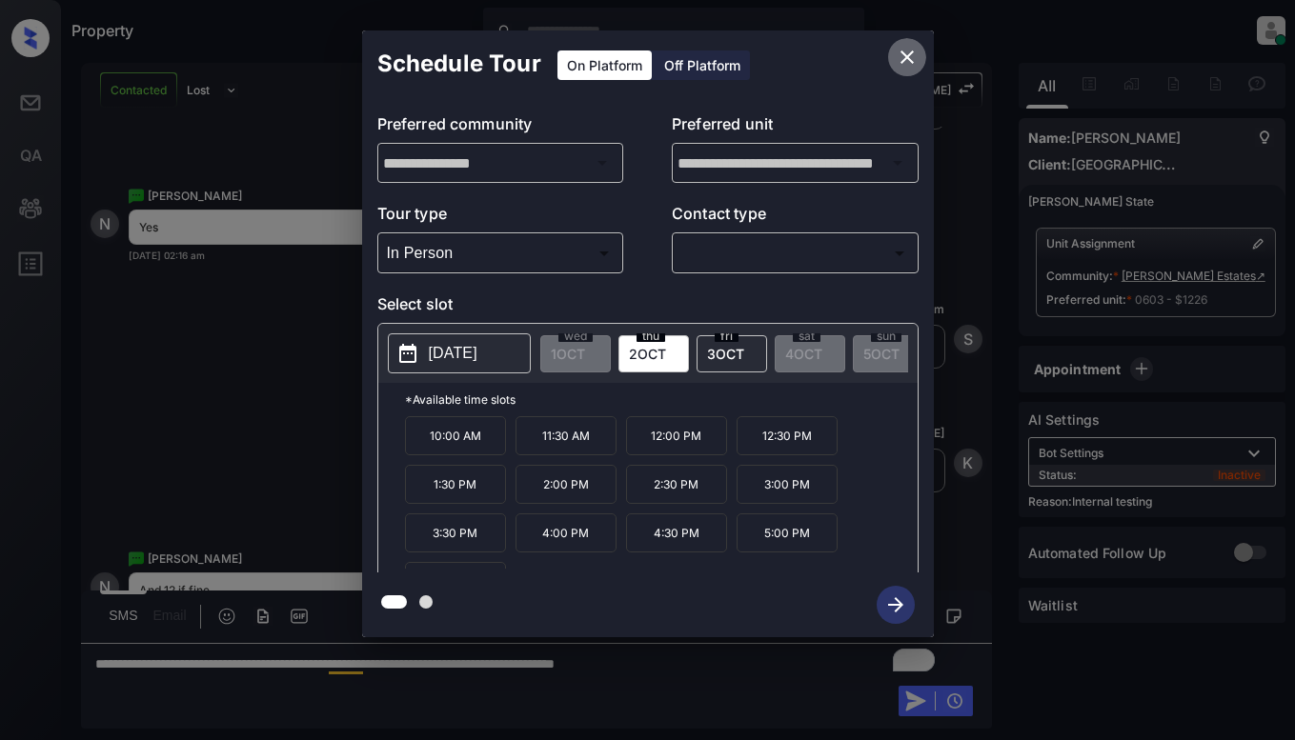
click at [913, 49] on icon "close" at bounding box center [906, 57] width 23 height 23
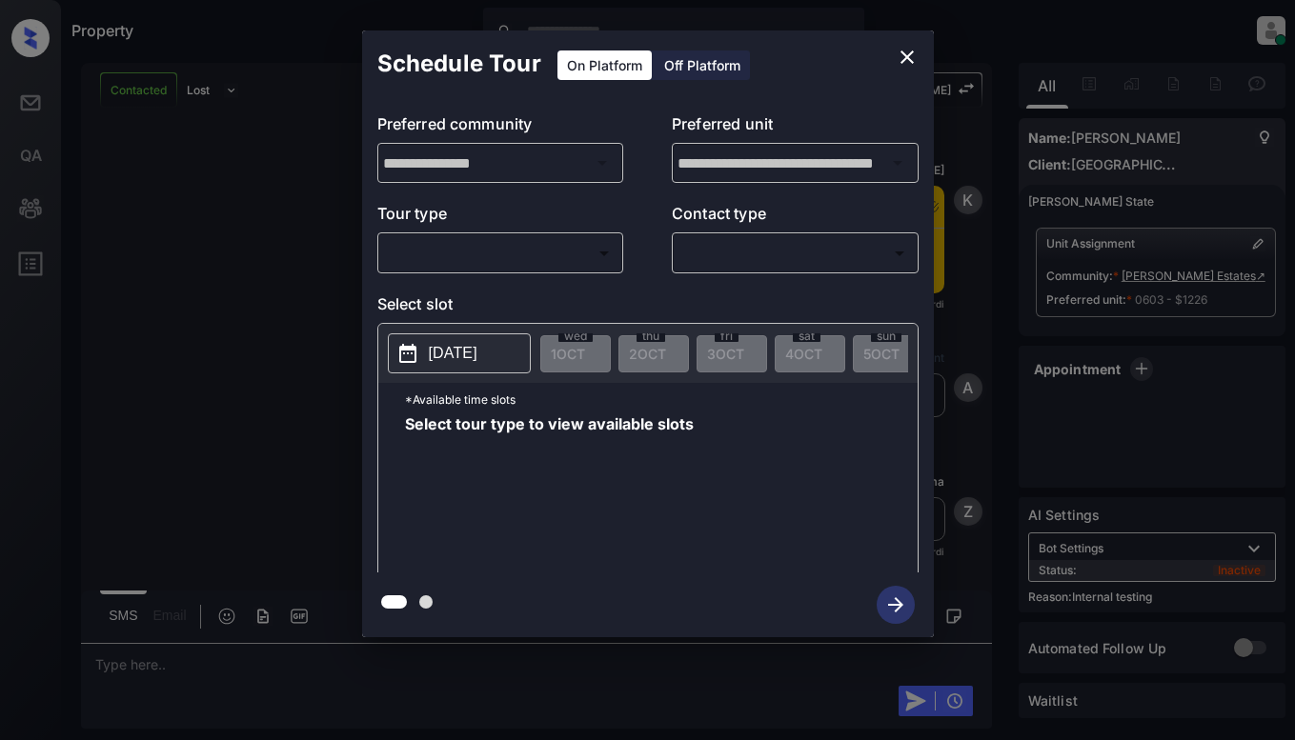
scroll to position [4051, 0]
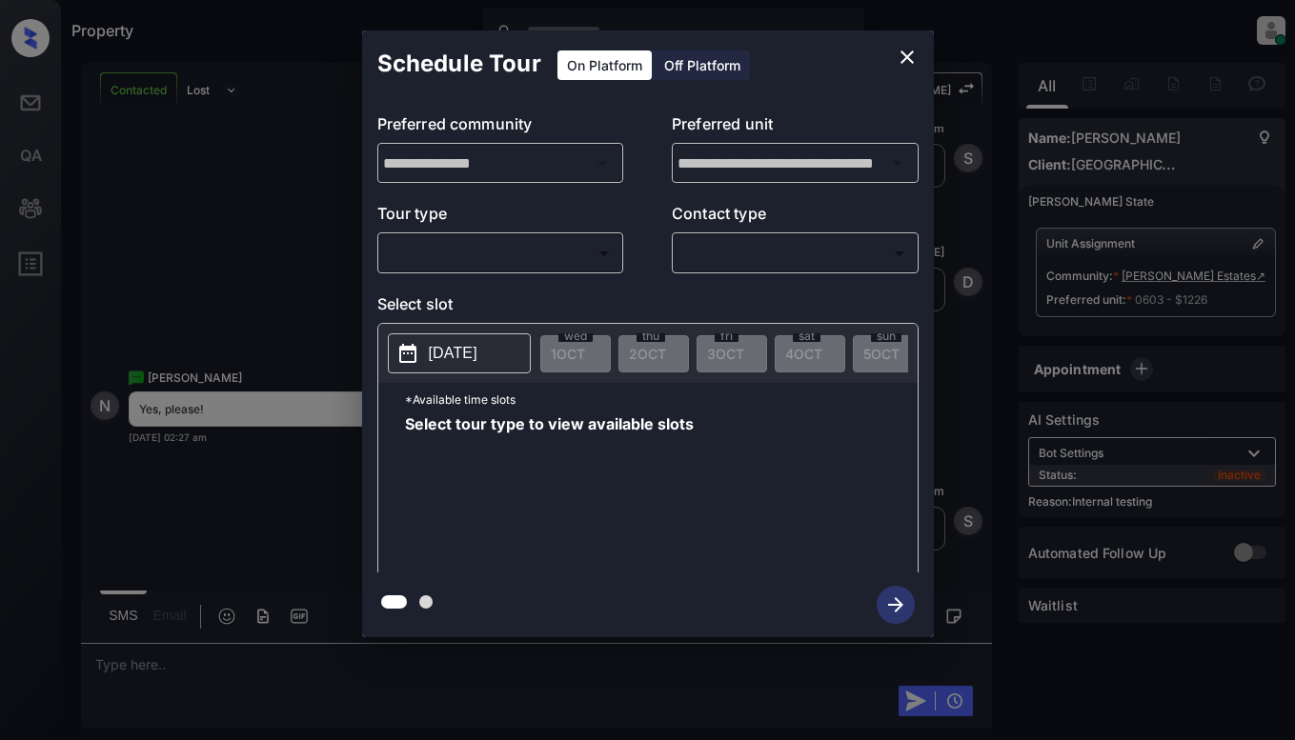
click at [535, 255] on body "Property [PERSON_NAME] Online Set yourself offline Set yourself on break Profil…" at bounding box center [647, 370] width 1295 height 740
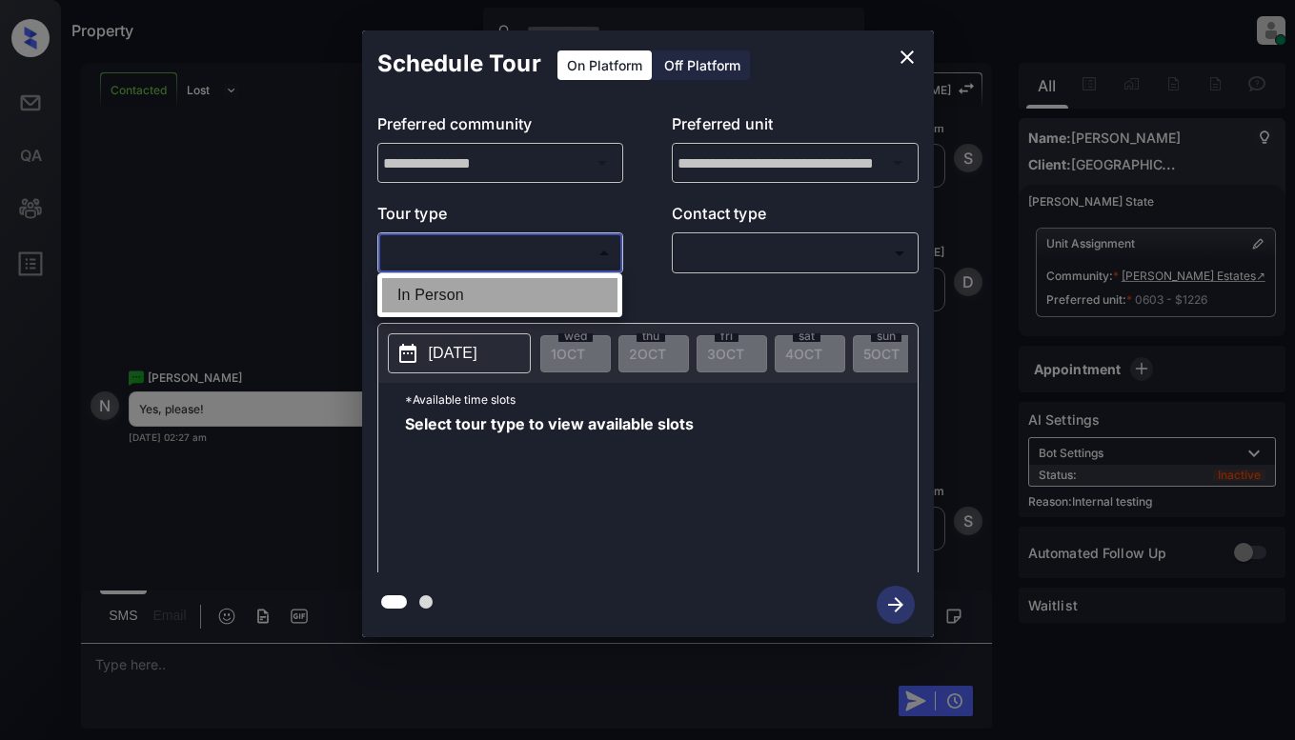
click at [543, 290] on li "In Person" at bounding box center [499, 295] width 235 height 34
type input "********"
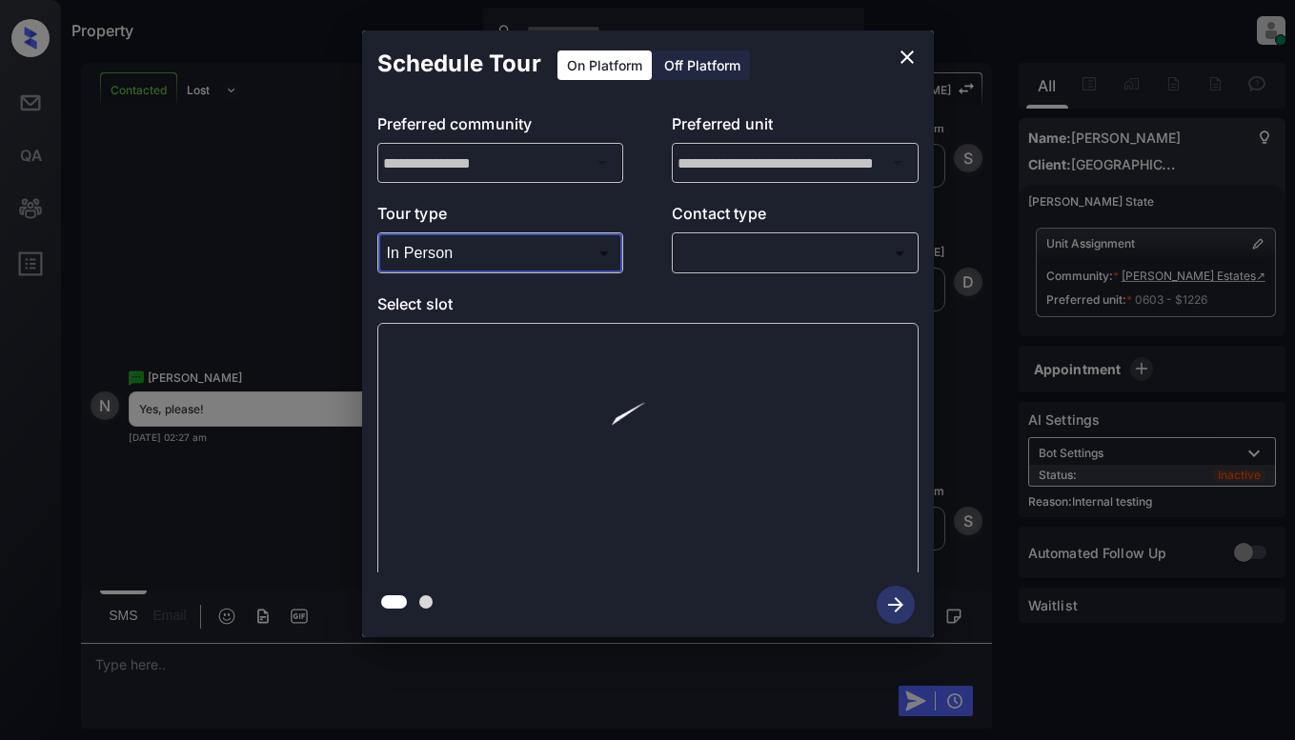
click at [735, 257] on body "Property [PERSON_NAME] Online Set yourself offline Set yourself on break Profil…" at bounding box center [647, 370] width 1295 height 740
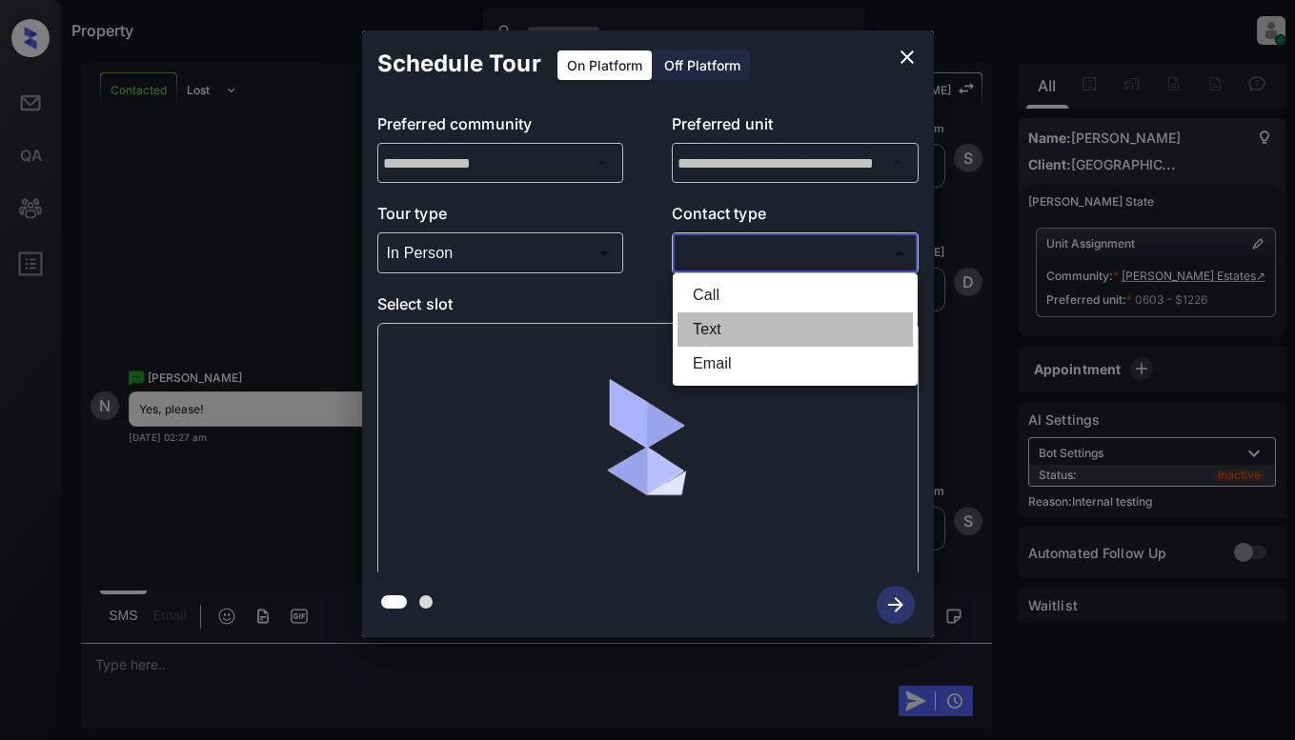
click at [746, 337] on li "Text" at bounding box center [794, 329] width 235 height 34
type input "****"
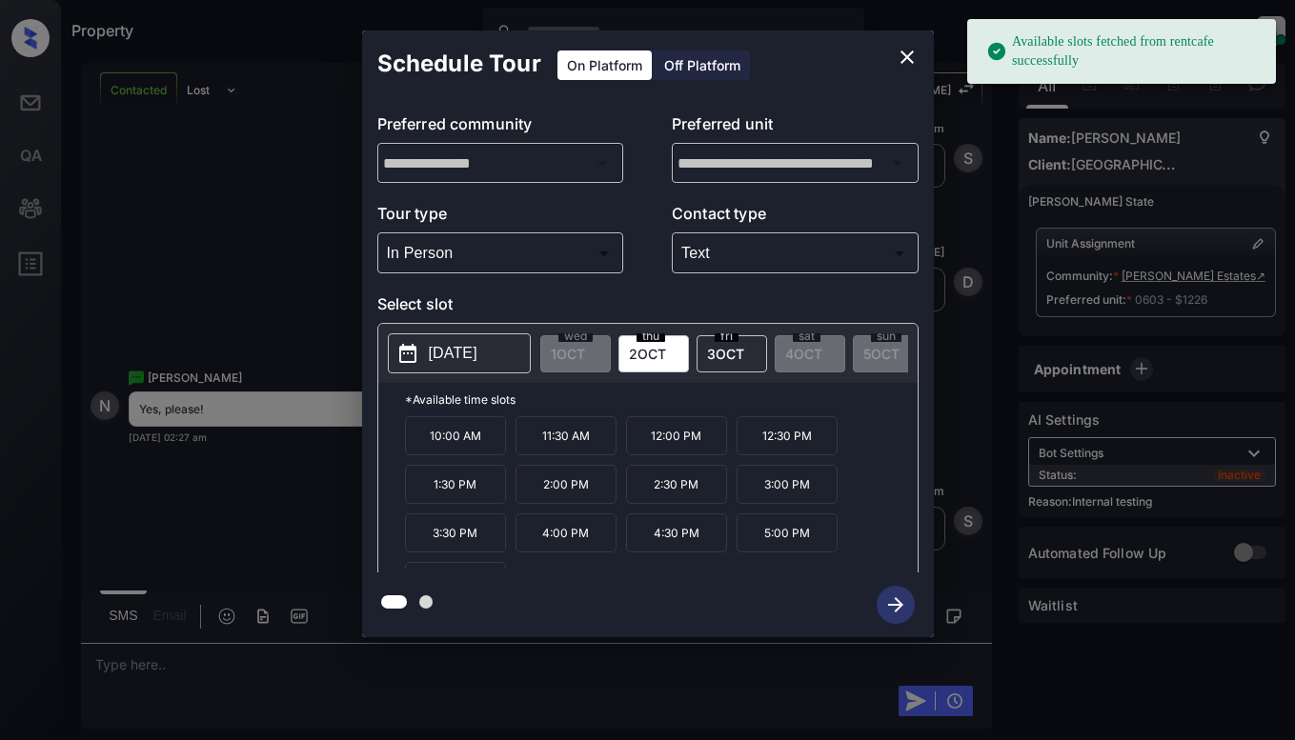
click at [649, 351] on span "[DATE]" at bounding box center [647, 354] width 37 height 16
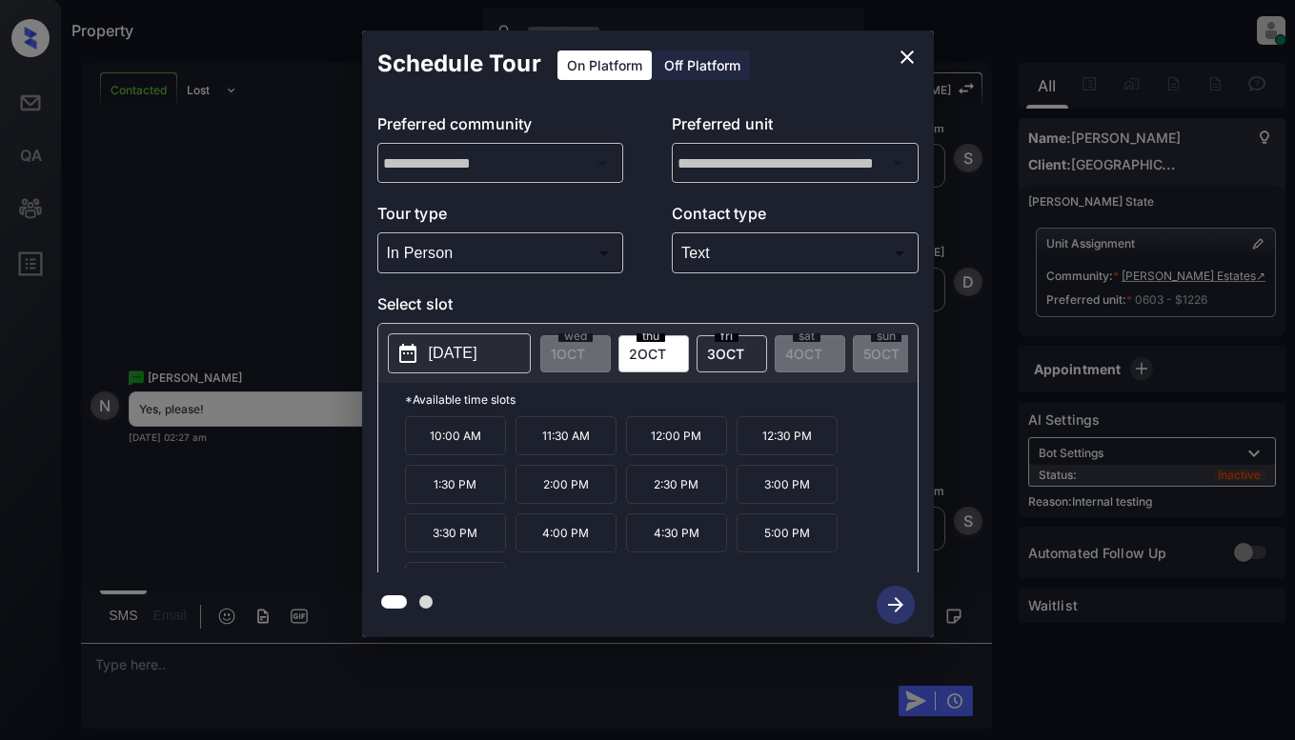
click at [666, 443] on p "12:00 PM" at bounding box center [676, 435] width 101 height 39
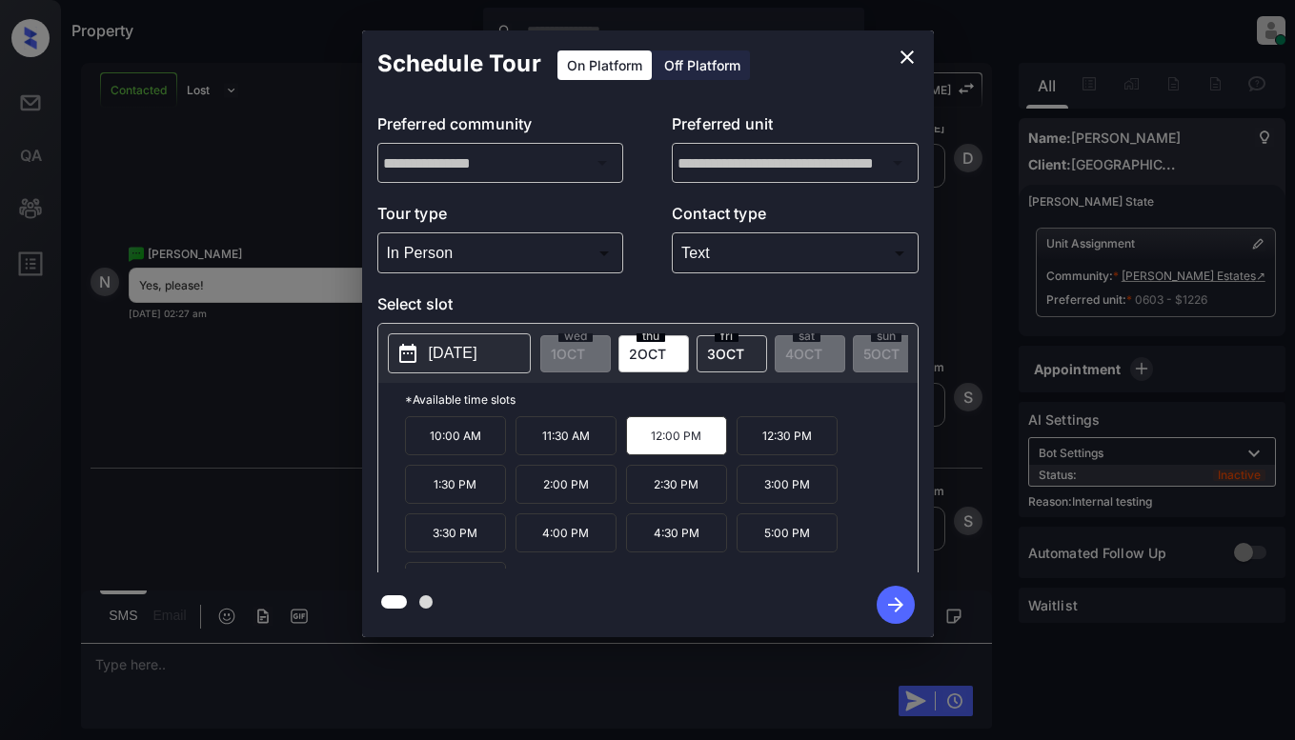
scroll to position [4175, 0]
click at [684, 442] on p "12:00 PM" at bounding box center [676, 435] width 101 height 39
click at [888, 604] on icon "button" at bounding box center [895, 604] width 15 height 15
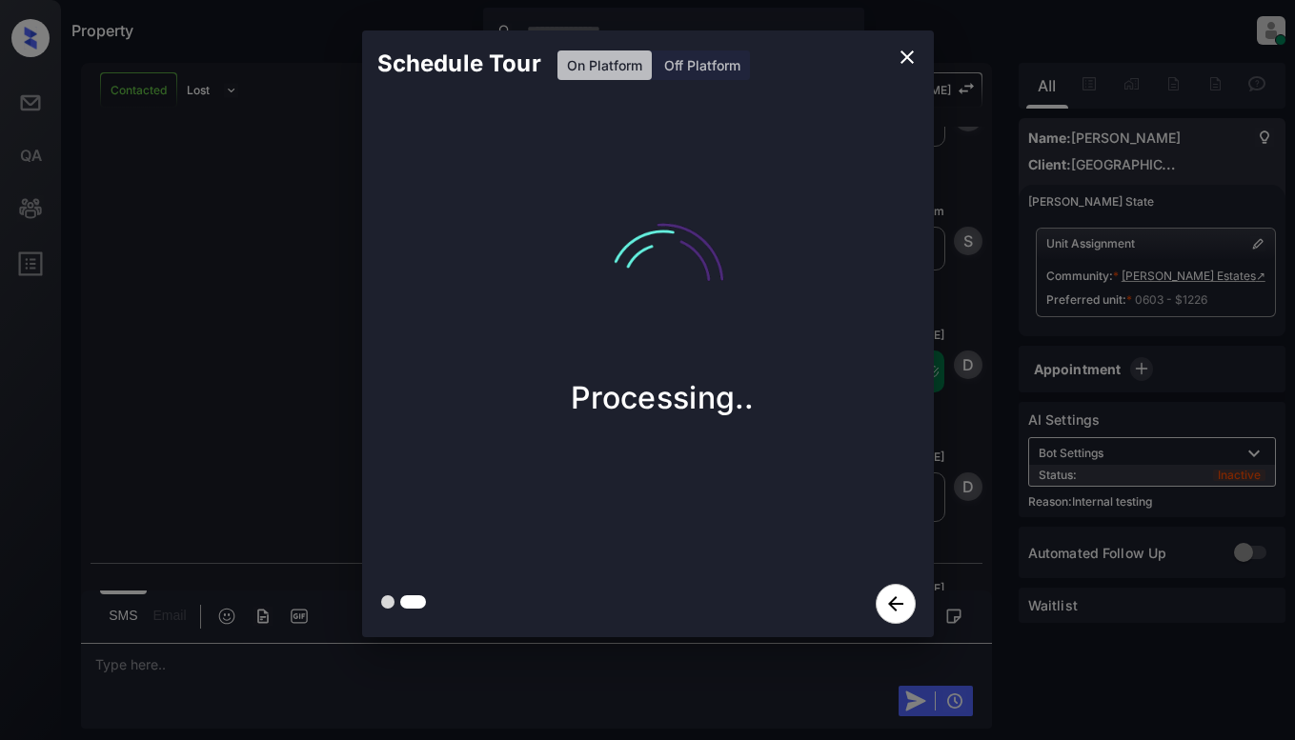
scroll to position [4626, 0]
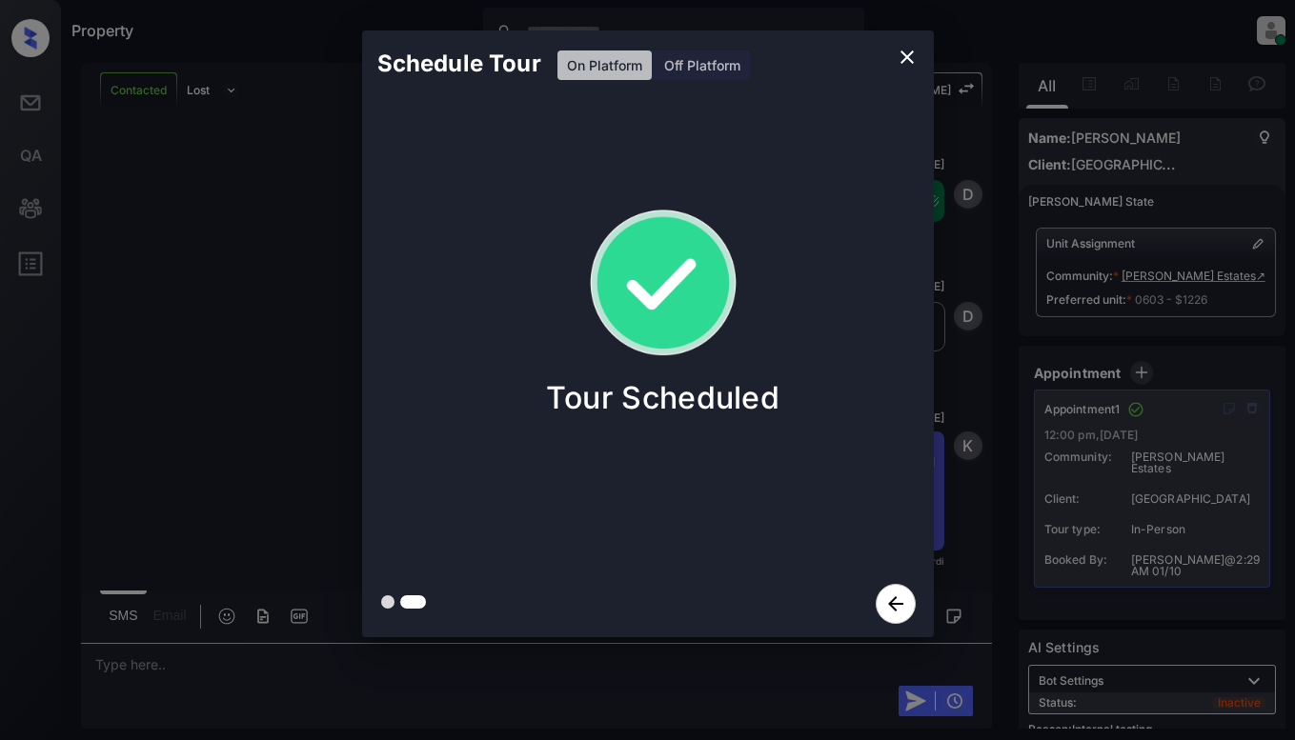
click at [245, 256] on div "Schedule Tour On Platform Off Platform Tour Scheduled" at bounding box center [647, 334] width 1295 height 668
